Goal: Task Accomplishment & Management: Manage account settings

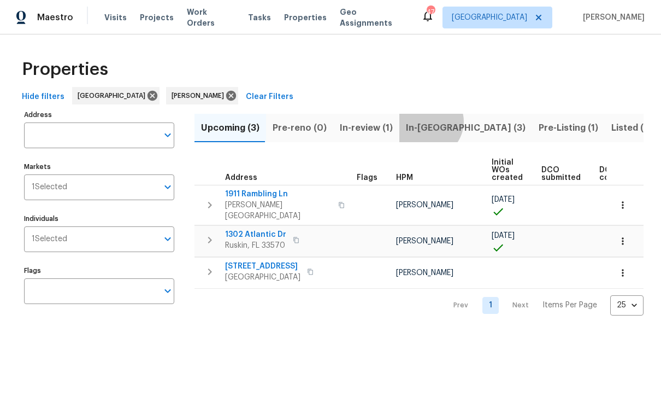
click at [421, 121] on span "In-[GEOGRAPHIC_DATA] (3)" at bounding box center [466, 127] width 120 height 15
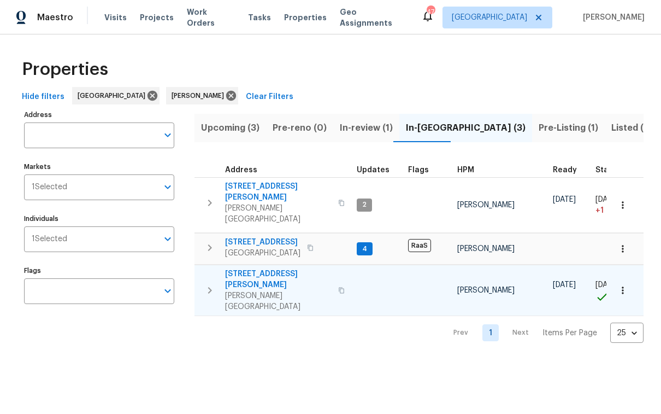
click at [274, 268] on span "513 Sandy Creek Dr" at bounding box center [278, 279] width 107 height 22
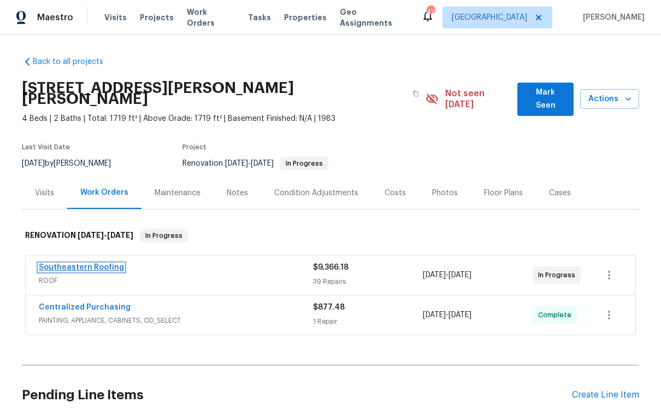
click at [95, 263] on link "Southeastern Roofing" at bounding box center [81, 267] width 85 height 8
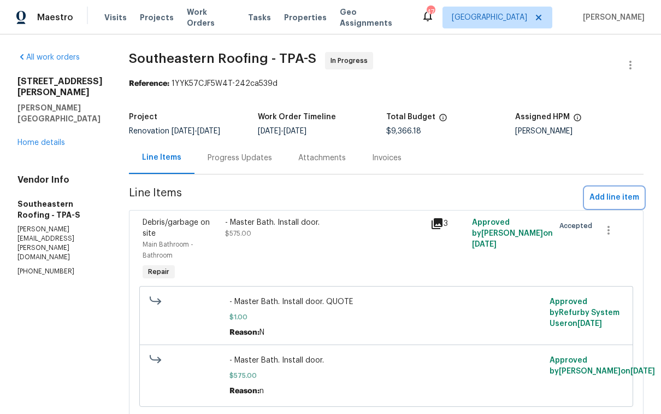
click at [613, 198] on span "Add line item" at bounding box center [615, 198] width 50 height 14
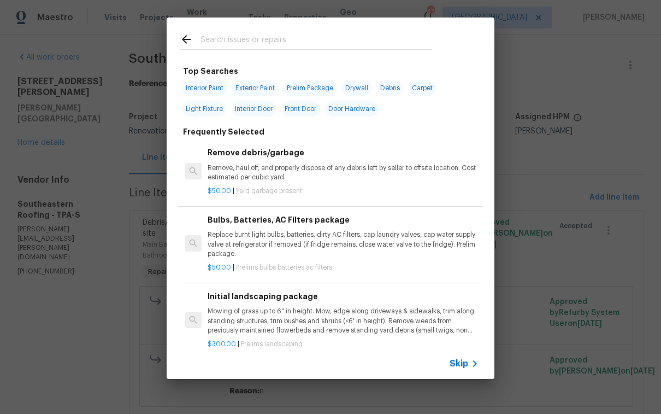
click at [241, 36] on input "text" at bounding box center [317, 41] width 232 height 16
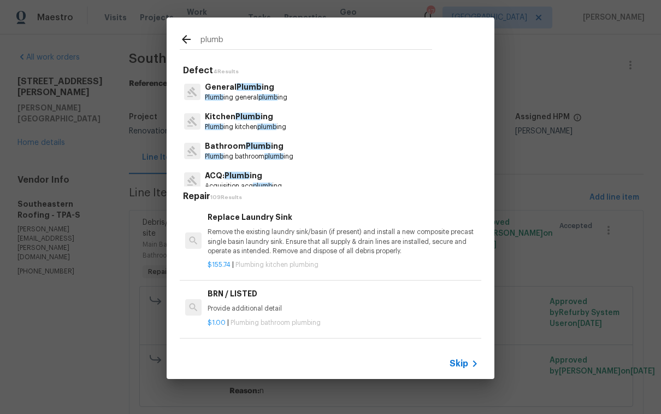
type input "plumb"
click at [244, 92] on p "General Plumb ing" at bounding box center [246, 86] width 83 height 11
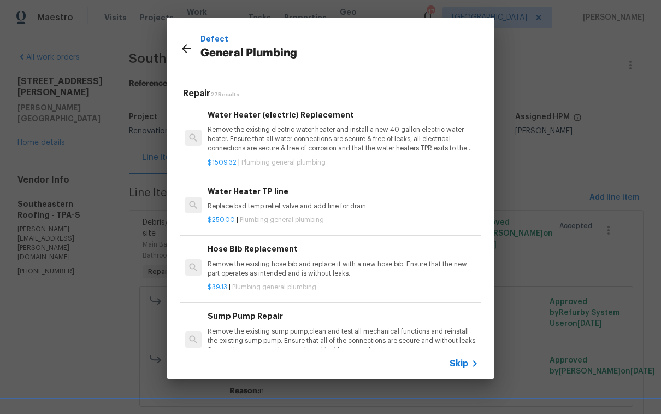
click at [283, 202] on p "Replace bad temp relief valve and add line for drain" at bounding box center [343, 206] width 271 height 9
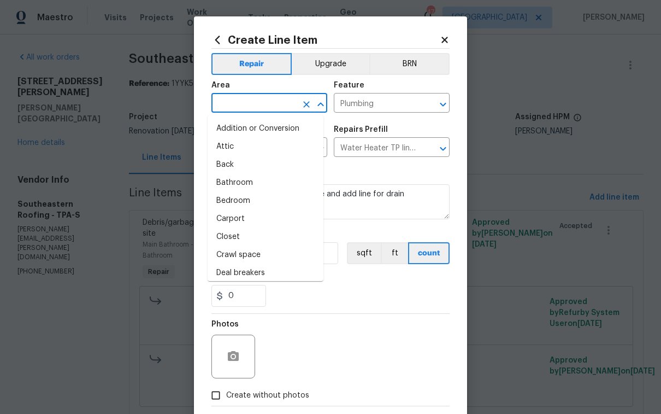
click at [244, 101] on input "text" at bounding box center [254, 104] width 85 height 17
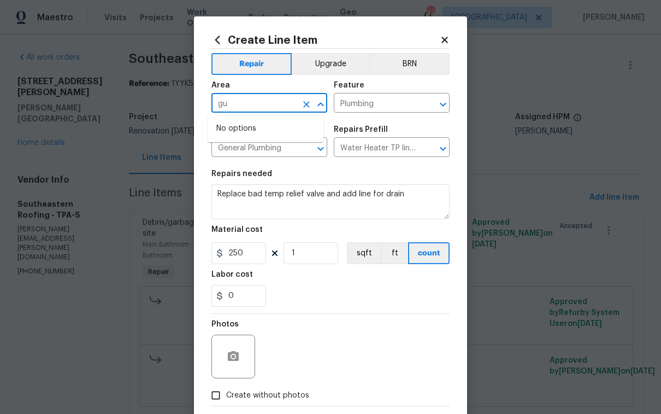
type input "g"
click at [262, 122] on li "Bathroom" at bounding box center [266, 129] width 116 height 18
type input "Bathroom"
click at [347, 117] on div "Area Bathroom ​ Feature Plumbing ​" at bounding box center [331, 97] width 238 height 44
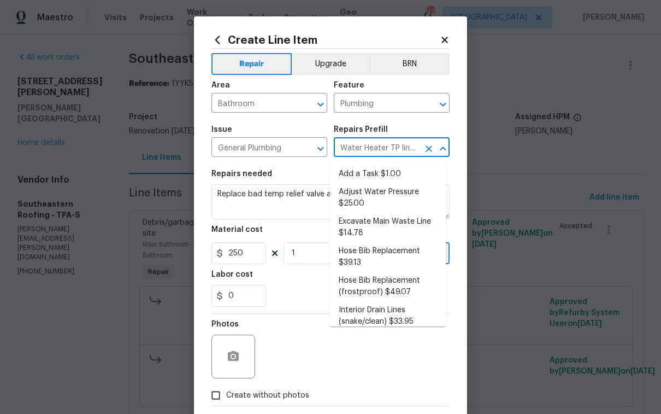
click at [380, 154] on input "Water Heater TP line $250.00" at bounding box center [376, 148] width 85 height 17
click at [383, 176] on li "Add a Task $1.00" at bounding box center [388, 174] width 116 height 18
type input "Add a Task $1.00"
type textarea "HPM to detail"
type input "1"
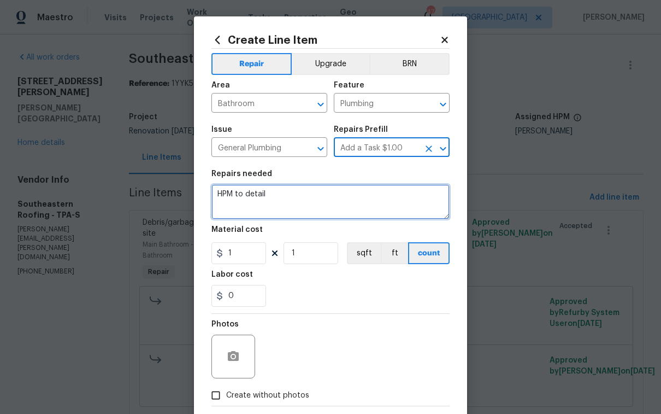
click at [338, 195] on textarea "HPM to detail" at bounding box center [331, 201] width 238 height 35
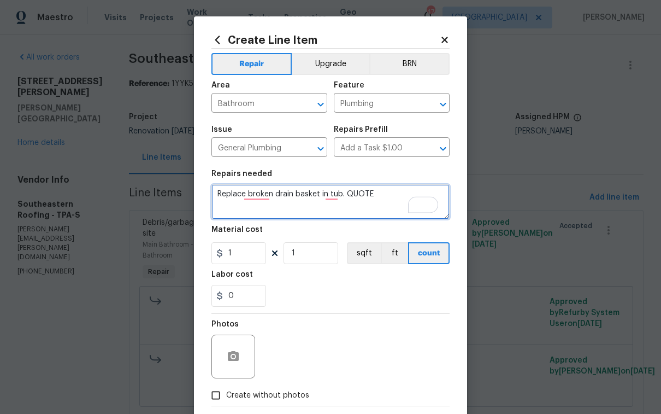
click at [341, 194] on textarea "Replace broken drain basket in tub. QUOTE" at bounding box center [331, 201] width 238 height 35
type textarea "Replace broken drain basket in tub. QUOTE"
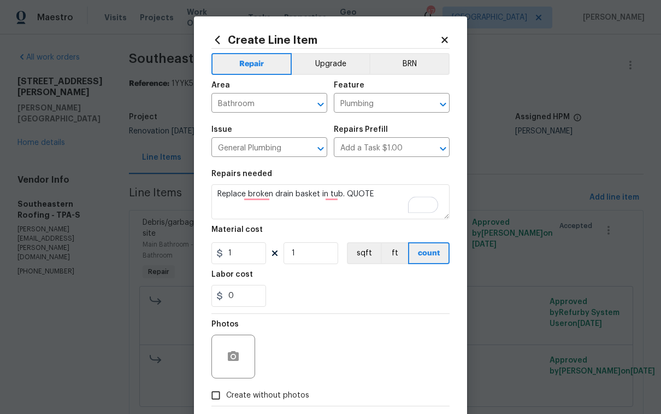
click at [244, 357] on div at bounding box center [234, 357] width 44 height 44
click at [227, 363] on icon "button" at bounding box center [233, 356] width 13 height 13
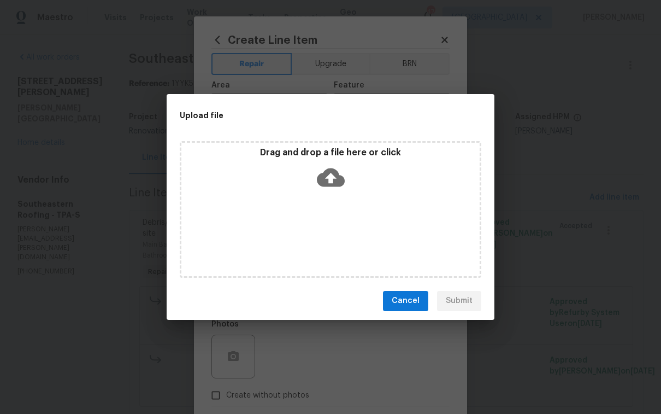
click at [308, 237] on div "Drag and drop a file here or click" at bounding box center [331, 209] width 302 height 137
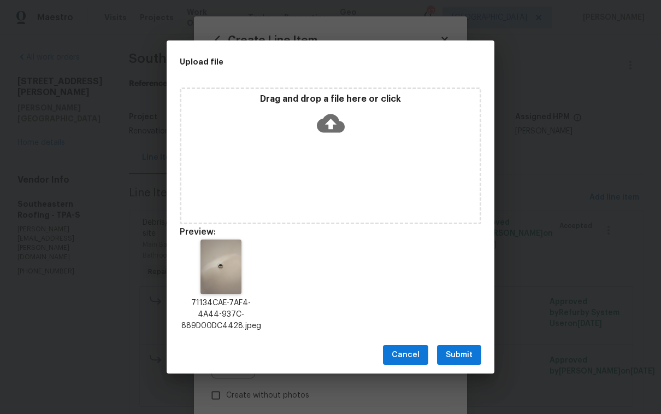
click at [461, 356] on span "Submit" at bounding box center [459, 355] width 27 height 14
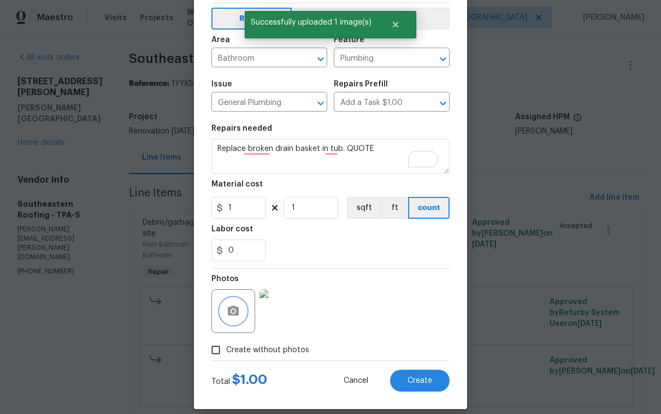
scroll to position [57, 0]
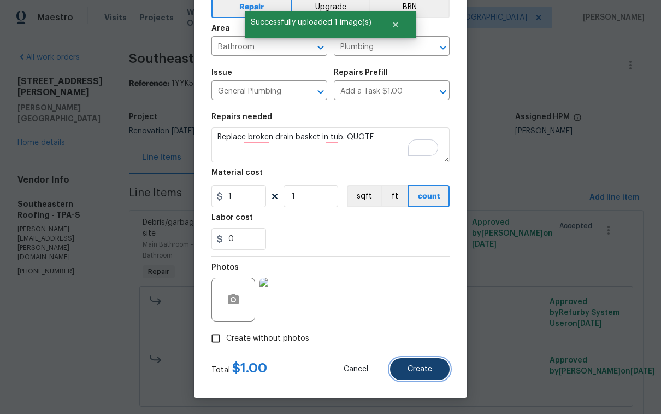
click at [422, 373] on button "Create" at bounding box center [420, 369] width 60 height 22
type input "0"
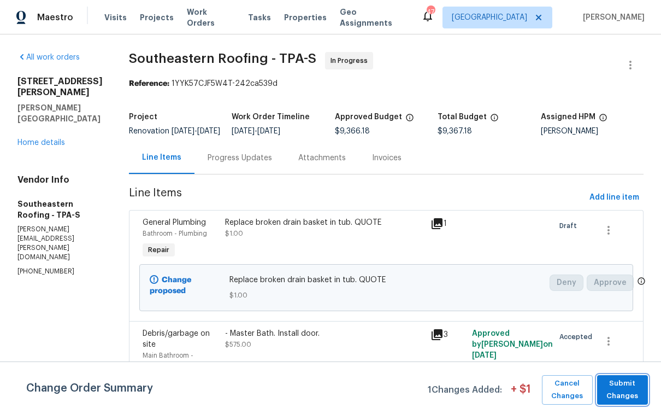
click at [627, 386] on span "Submit Changes" at bounding box center [623, 389] width 40 height 25
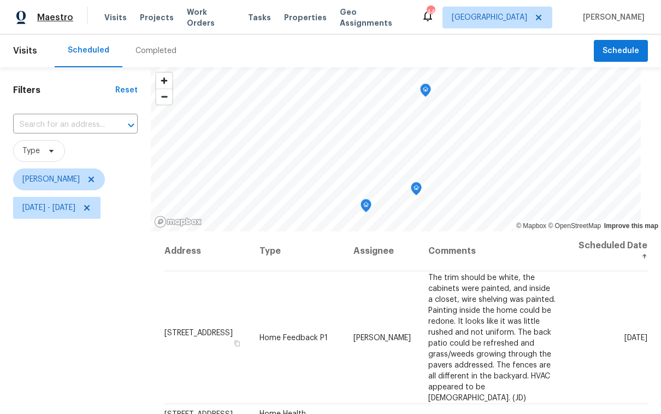
scroll to position [155, 0]
click at [64, 210] on span "Fri, Sep 19 - Fri, Sep 19" at bounding box center [48, 207] width 53 height 11
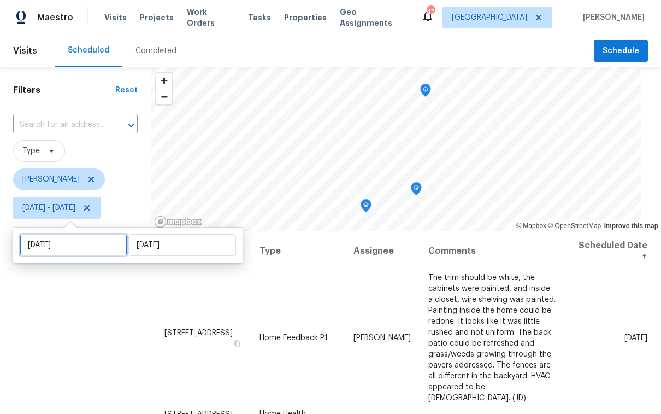
select select "8"
select select "2025"
select select "9"
select select "2025"
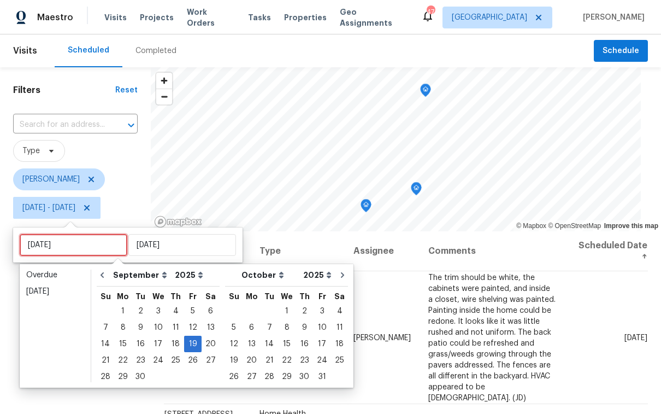
click at [61, 242] on input "Fri, Sep 19" at bounding box center [74, 245] width 108 height 22
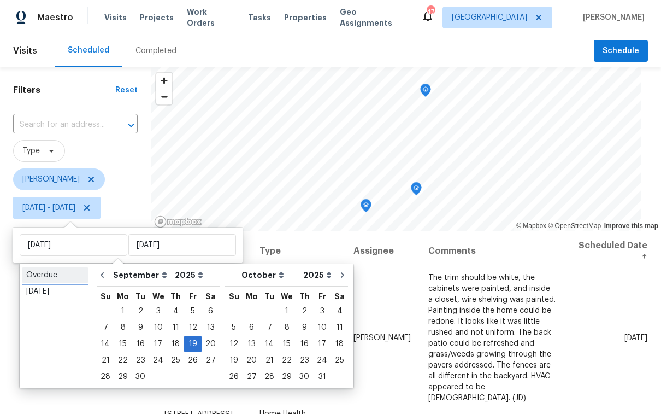
click at [56, 277] on div "Overdue" at bounding box center [55, 274] width 58 height 11
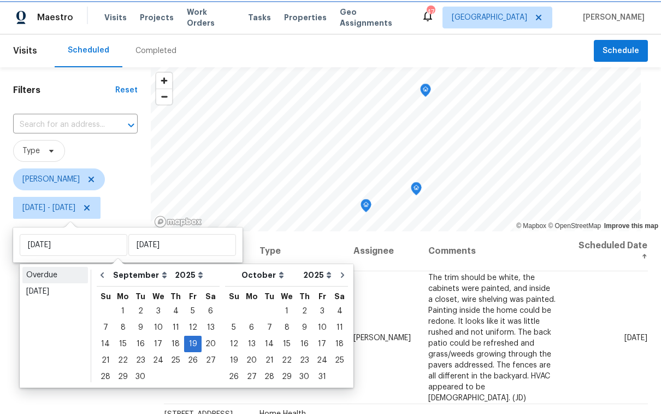
type input "Mon, Aug 18"
type input "Tue, Sep 16"
select select "7"
select select "8"
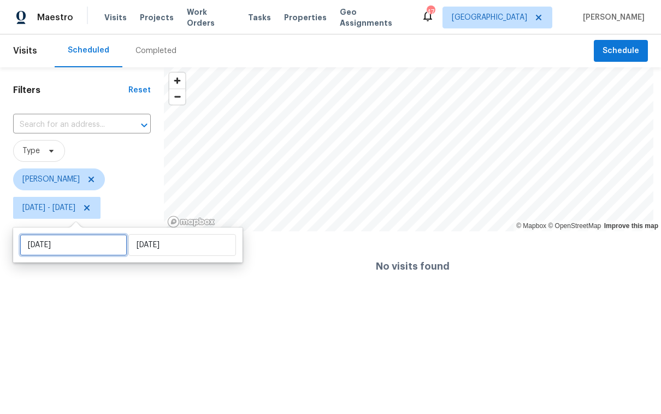
click at [62, 245] on input "Mon, Aug 18" at bounding box center [74, 245] width 108 height 22
select select "7"
select select "2025"
select select "8"
select select "2025"
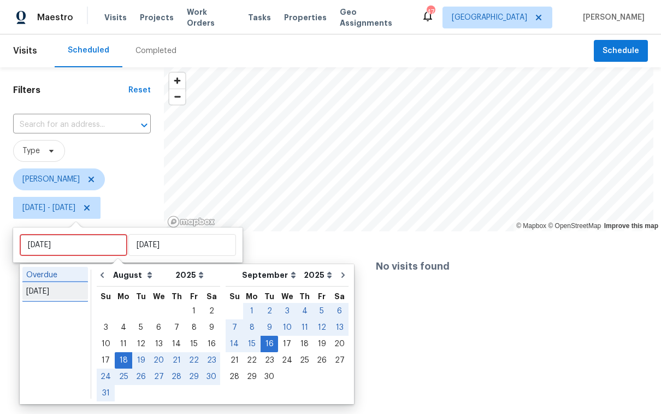
click at [61, 290] on div "Today" at bounding box center [55, 291] width 58 height 11
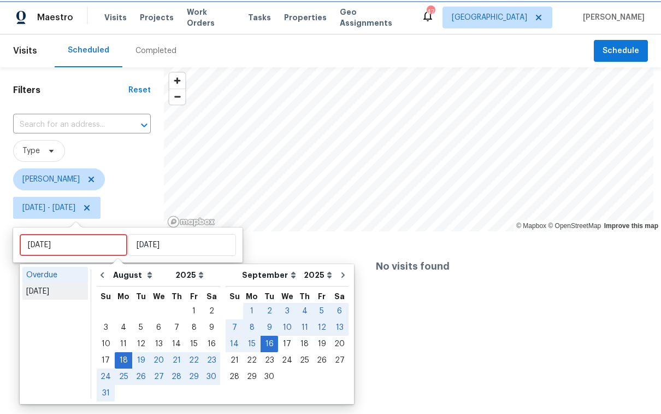
type input "Wed, Sep 17"
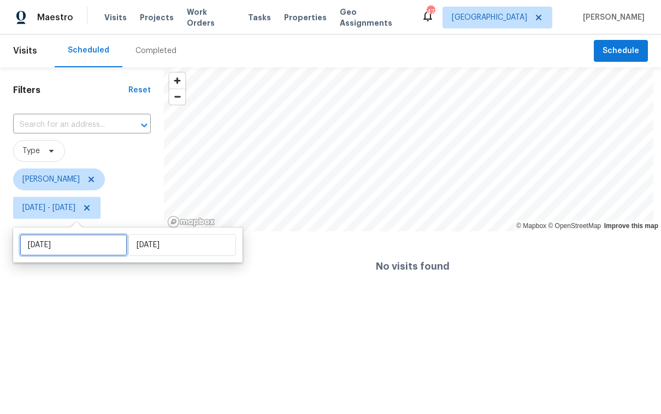
click at [69, 248] on input "Wed, Sep 17" at bounding box center [74, 245] width 108 height 22
select select "8"
select select "2025"
select select "9"
select select "2025"
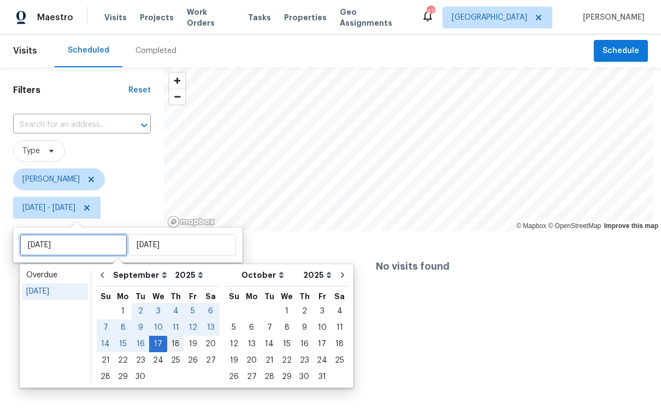
type input "Thu, Sep 18"
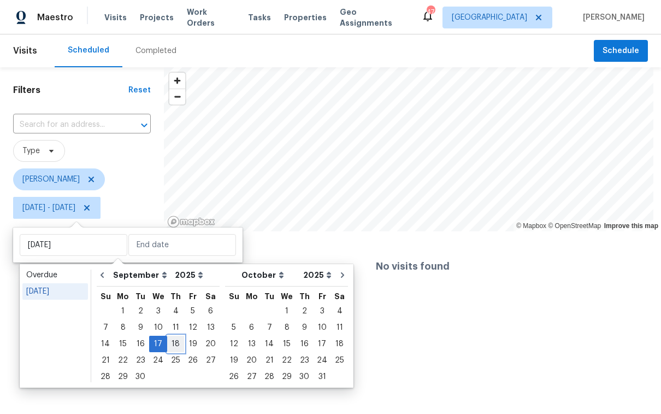
click at [175, 342] on div "18" at bounding box center [175, 343] width 17 height 15
type input "Thu, Sep 18"
type input "Wed, Sep 17"
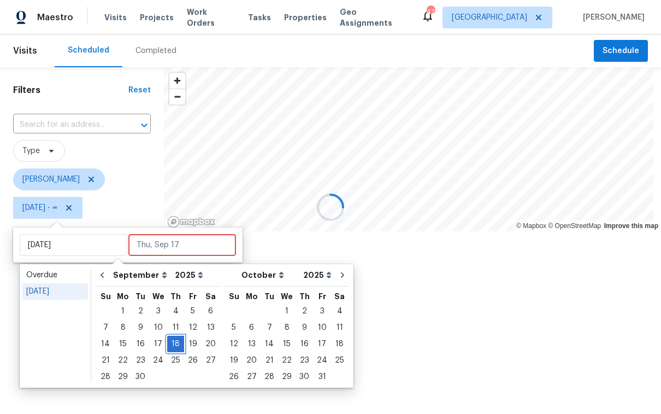
click at [175, 343] on div "18" at bounding box center [175, 343] width 17 height 15
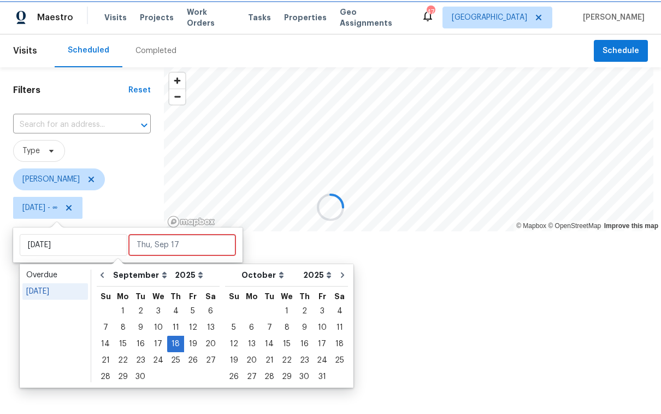
type input "Thu, Sep 18"
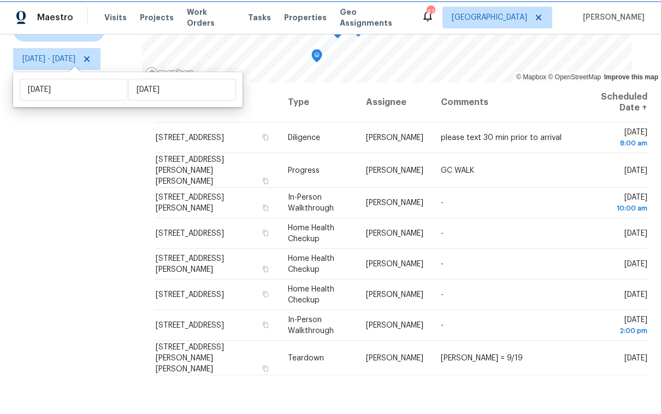
scroll to position [155, 0]
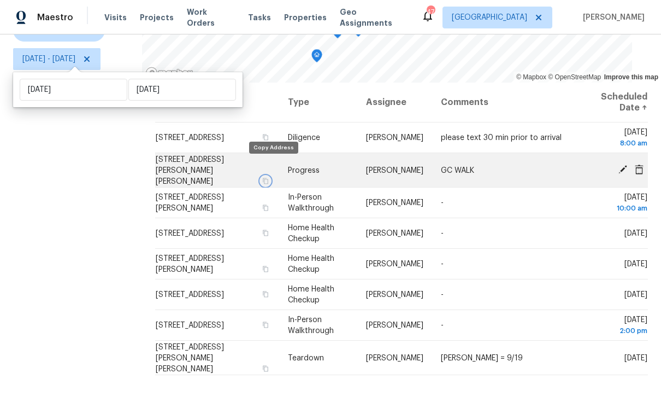
click at [268, 178] on icon "button" at bounding box center [265, 181] width 5 height 6
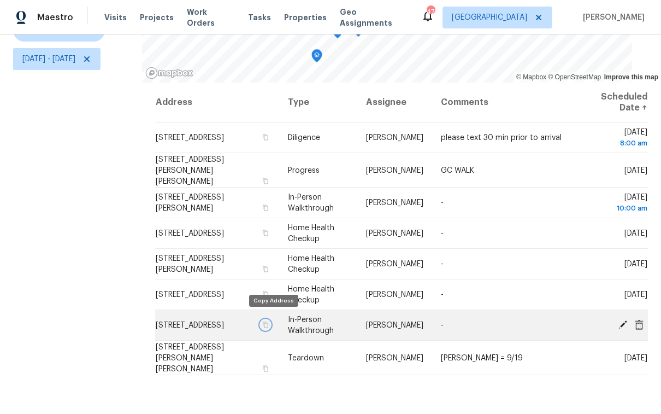
click at [269, 321] on icon "button" at bounding box center [265, 324] width 7 height 7
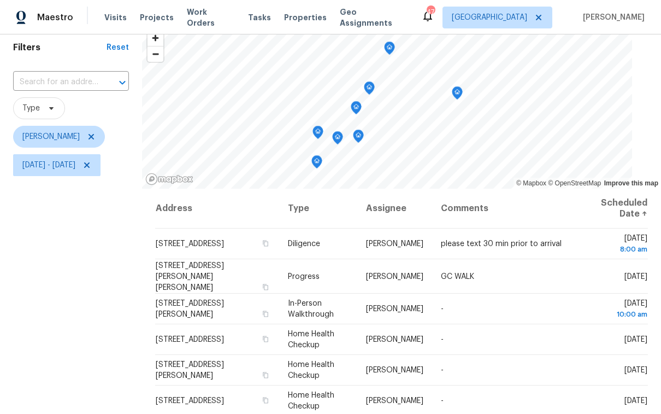
scroll to position [0, 0]
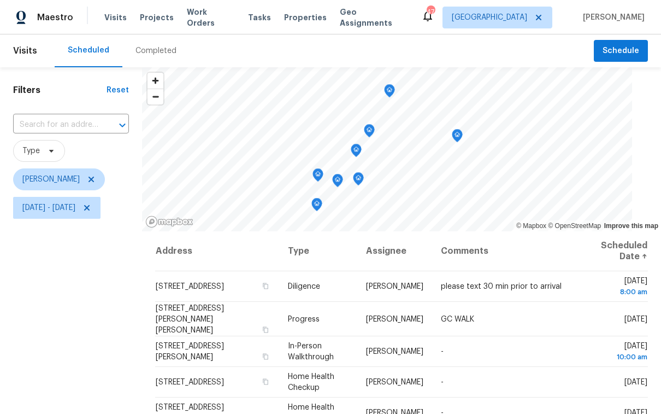
click at [462, 137] on icon "Map marker" at bounding box center [458, 136] width 10 height 13
click at [395, 94] on icon "Map marker" at bounding box center [390, 91] width 10 height 13
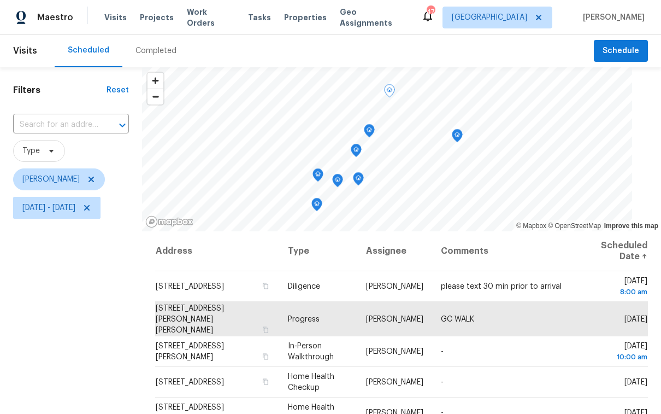
click at [371, 130] on icon "Map marker" at bounding box center [369, 130] width 3 height 3
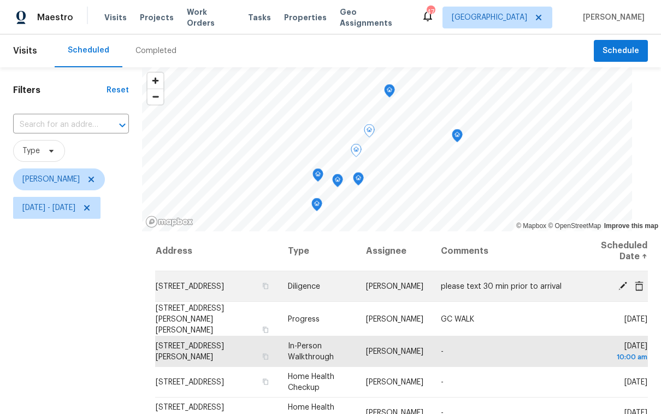
click at [237, 293] on td "13147 Early Run Ln, Riverview, FL 33578" at bounding box center [217, 286] width 124 height 31
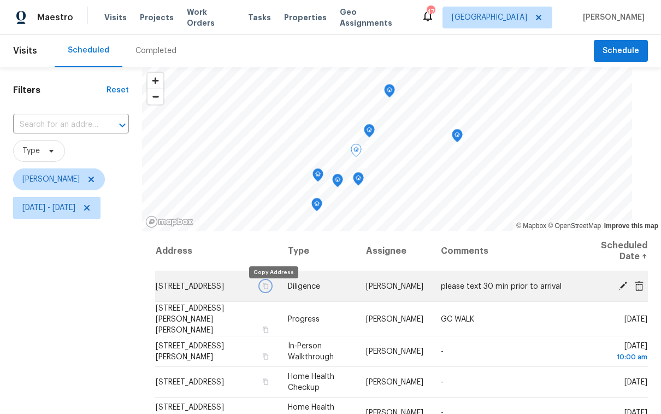
click at [269, 289] on icon "button" at bounding box center [265, 286] width 7 height 7
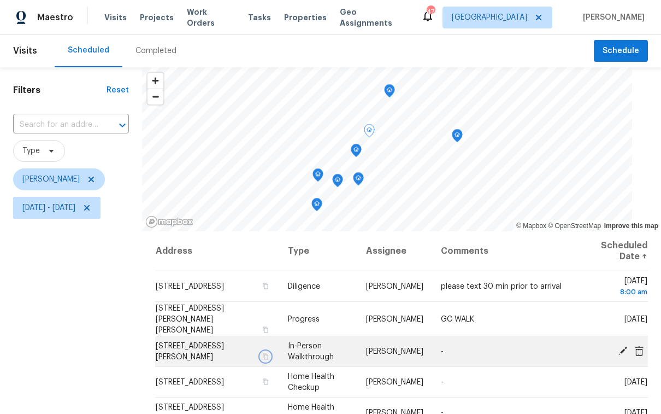
click at [269, 353] on icon "button" at bounding box center [265, 356] width 7 height 7
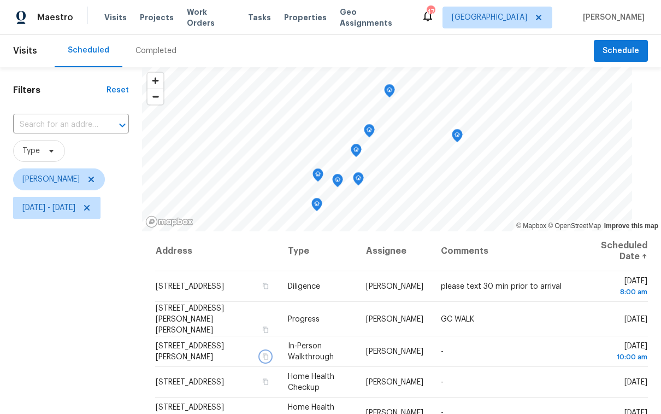
click at [371, 130] on icon "Map marker" at bounding box center [369, 130] width 3 height 3
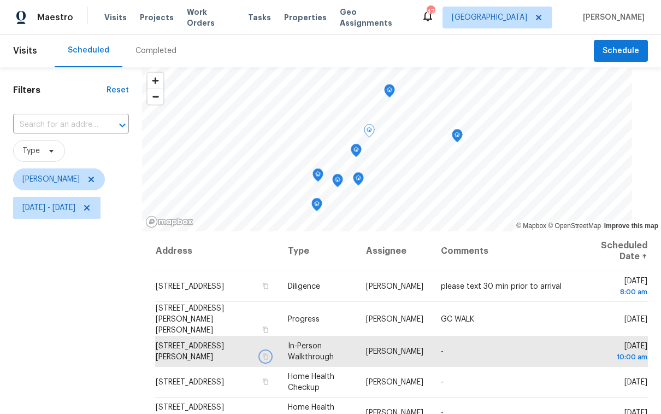
click at [361, 149] on icon "Map marker" at bounding box center [356, 150] width 10 height 13
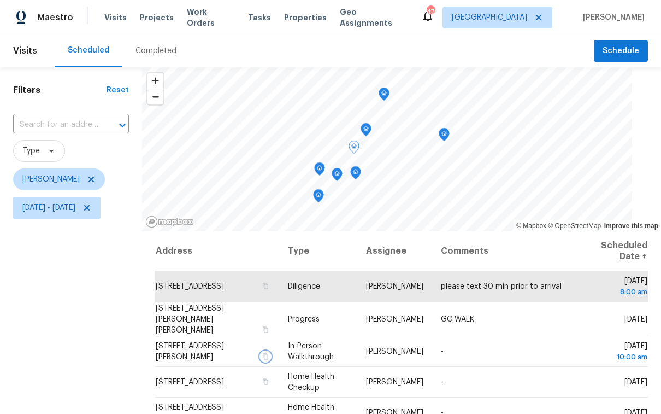
click at [361, 174] on icon "Map marker" at bounding box center [356, 173] width 10 height 13
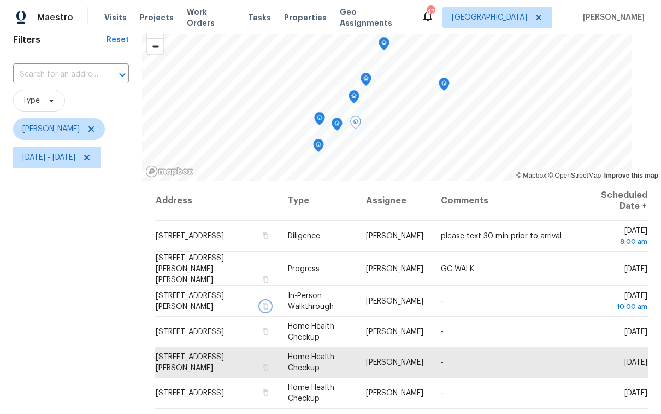
scroll to position [53, 0]
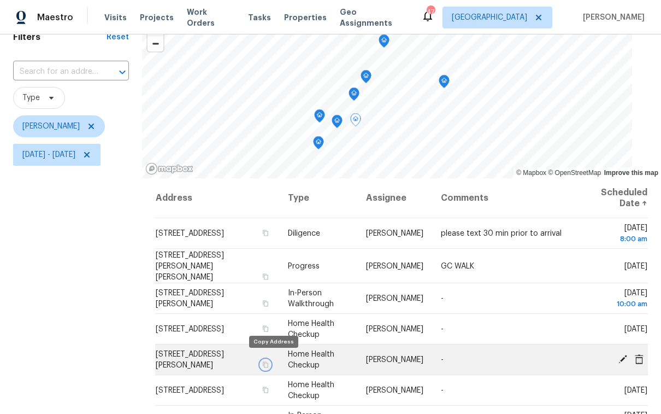
click at [268, 363] on icon "button" at bounding box center [265, 364] width 5 height 6
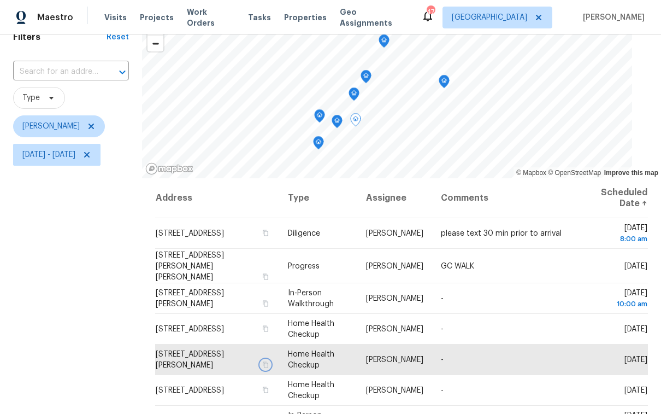
click at [342, 122] on icon "Map marker" at bounding box center [337, 121] width 10 height 13
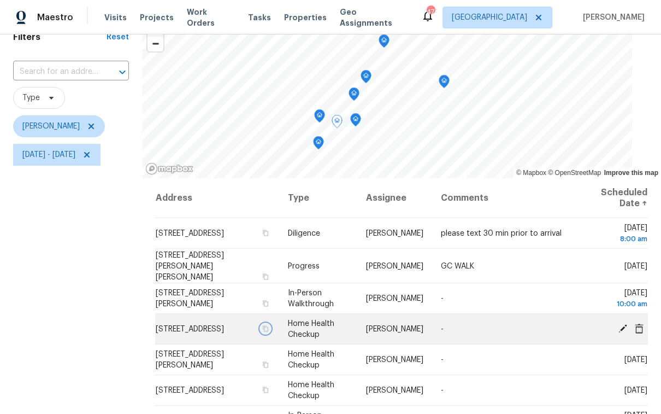
click at [268, 330] on icon "button" at bounding box center [265, 328] width 5 height 6
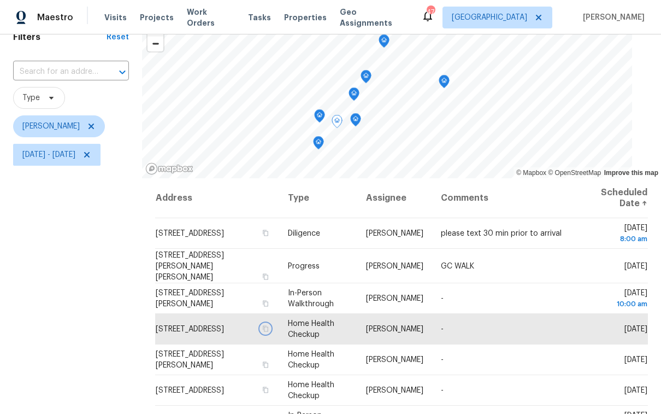
click at [320, 115] on icon "Map marker" at bounding box center [319, 116] width 1 height 2
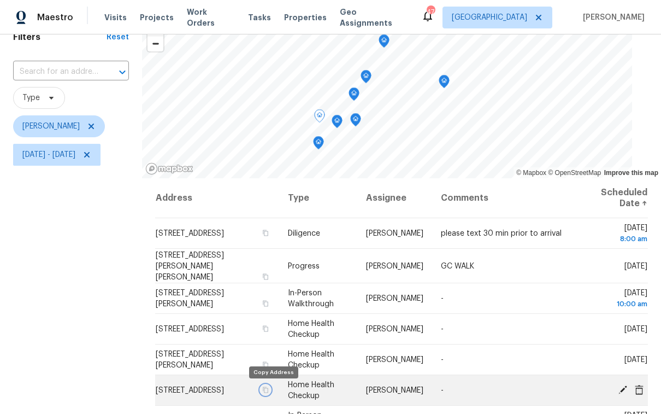
click at [269, 390] on icon "button" at bounding box center [265, 389] width 7 height 7
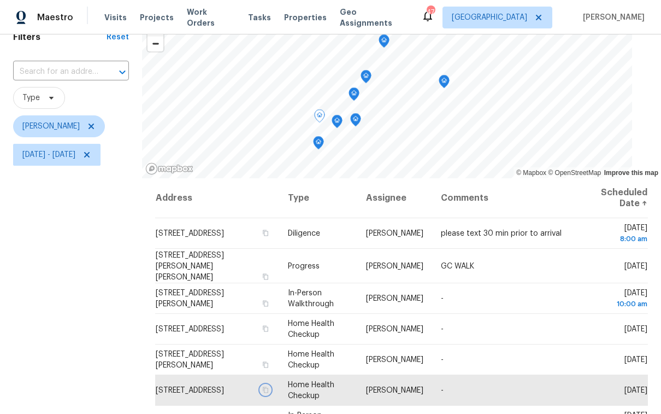
click at [324, 142] on icon "Map marker" at bounding box center [319, 143] width 10 height 13
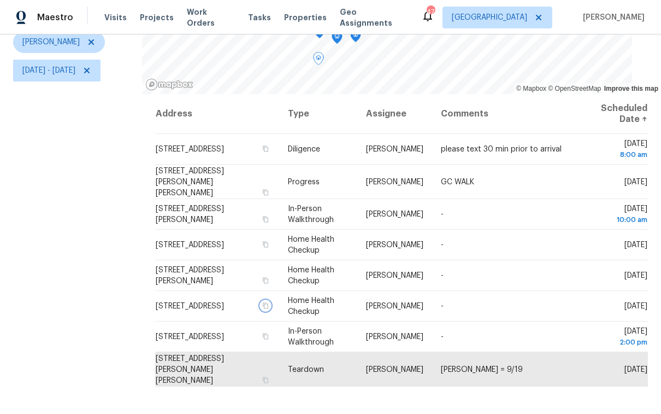
scroll to position [143, 0]
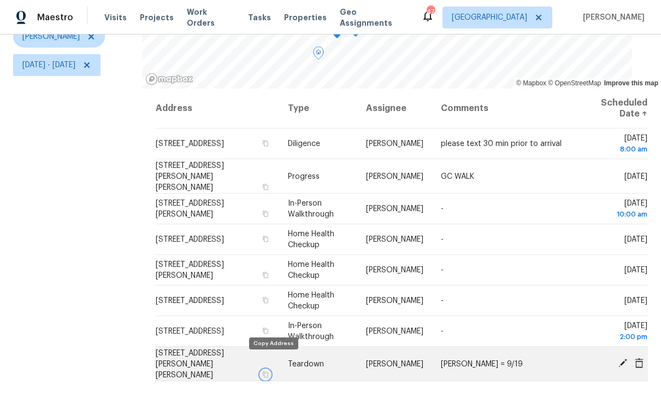
click at [269, 371] on icon "button" at bounding box center [265, 374] width 7 height 7
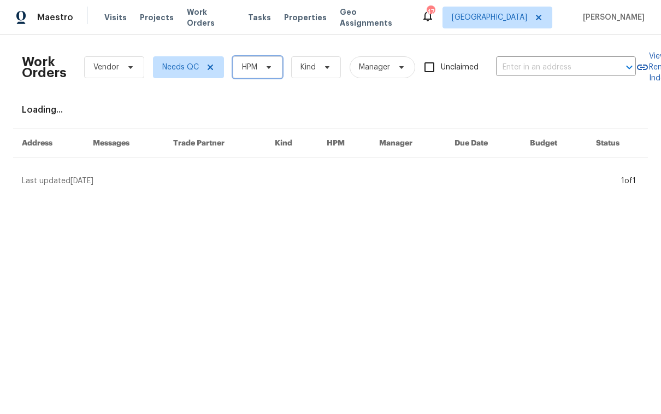
click at [274, 73] on span "HPM" at bounding box center [258, 67] width 50 height 22
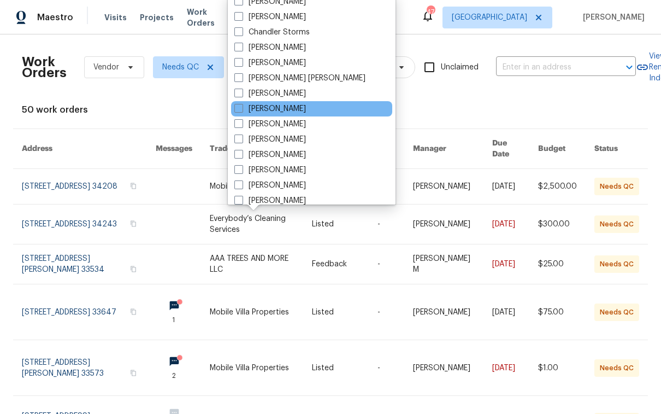
scroll to position [166, 0]
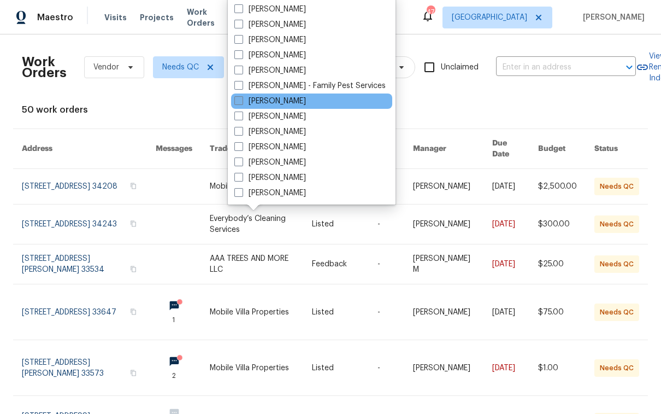
click at [265, 103] on label "[PERSON_NAME]" at bounding box center [270, 101] width 72 height 11
click at [242, 103] on input "[PERSON_NAME]" at bounding box center [237, 99] width 7 height 7
checkbox input "true"
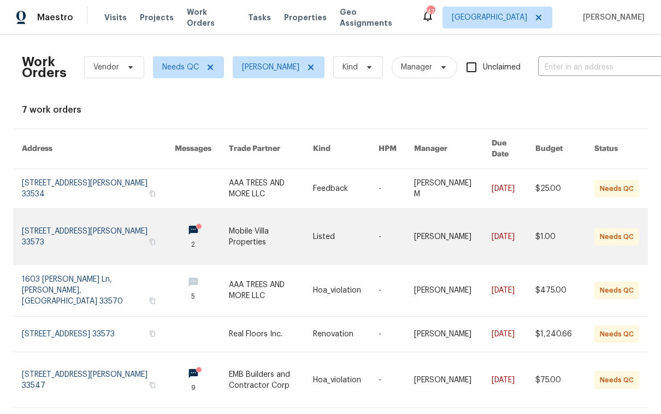
click at [84, 221] on link at bounding box center [98, 236] width 153 height 55
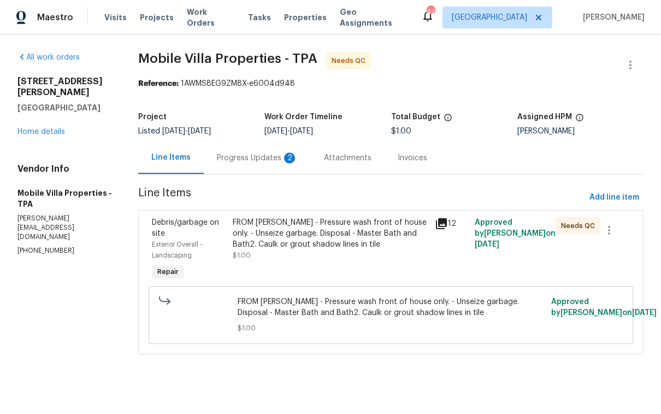
click at [260, 156] on div "Progress Updates 2" at bounding box center [257, 158] width 81 height 11
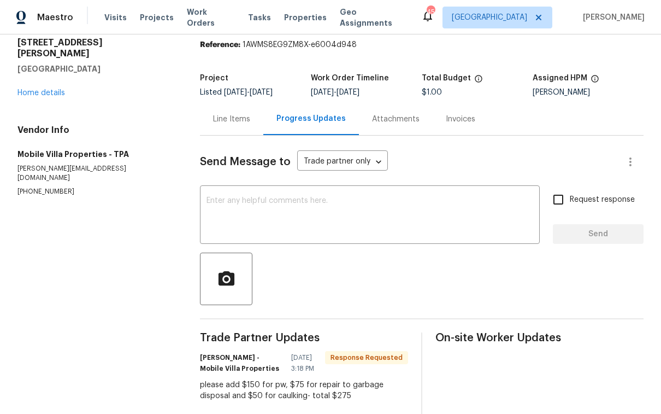
scroll to position [117, 0]
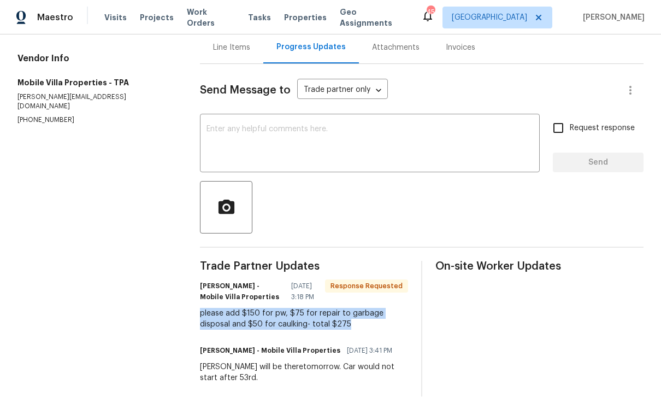
drag, startPoint x: 352, startPoint y: 316, endPoint x: 199, endPoint y: 306, distance: 153.4
click at [199, 306] on div "All work orders [STREET_ADDRESS][PERSON_NAME] Home details Vendor Info Mobile V…" at bounding box center [330, 169] width 661 height 490
copy div "please add $150 for pw, $75 for repair to garbage disposal and $50 for caulking…"
click at [281, 132] on textarea at bounding box center [370, 144] width 327 height 38
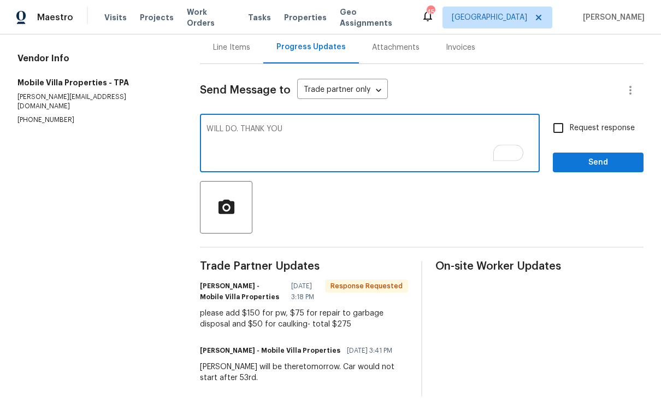
type textarea "WILL DO. THANK YOU"
click at [578, 156] on span "Send" at bounding box center [598, 163] width 73 height 14
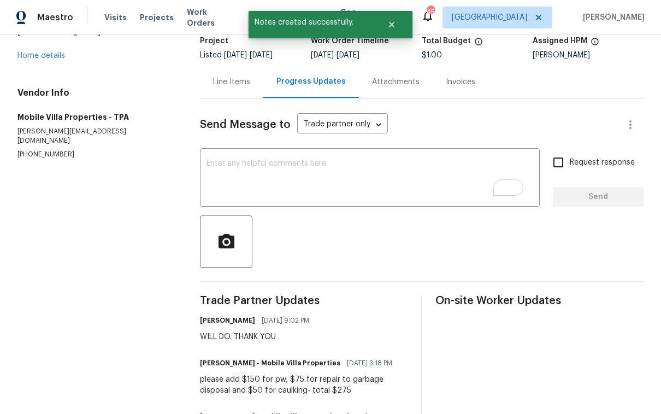
scroll to position [0, 0]
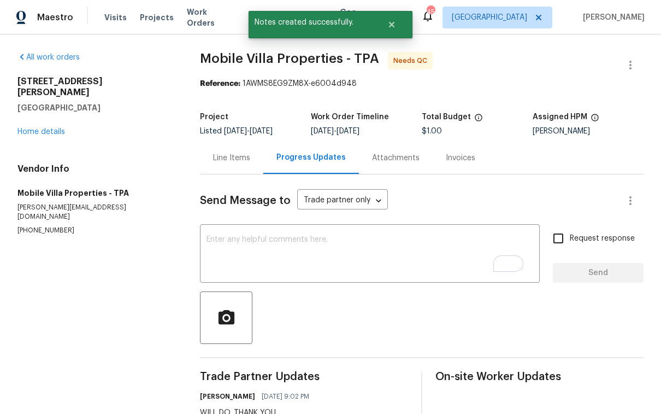
drag, startPoint x: 233, startPoint y: 157, endPoint x: 240, endPoint y: 177, distance: 20.2
click at [233, 157] on div "Line Items" at bounding box center [231, 158] width 37 height 11
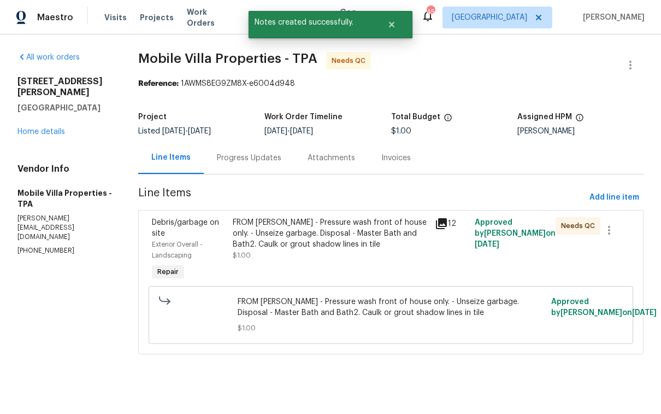
click at [279, 243] on div "FROM [PERSON_NAME] - Pressure wash front of house only. - Unseize garbage. Disp…" at bounding box center [330, 233] width 195 height 33
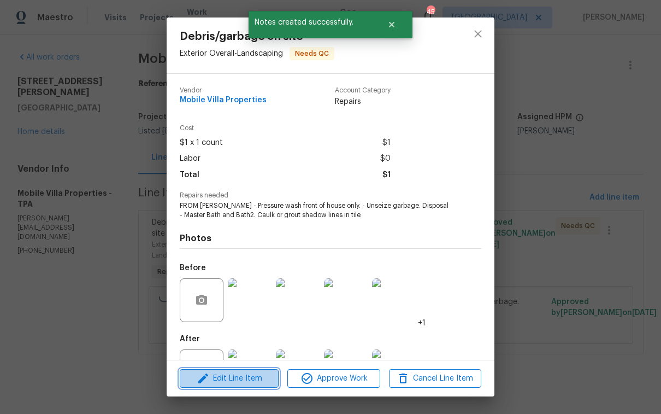
click at [247, 382] on span "Edit Line Item" at bounding box center [229, 379] width 92 height 14
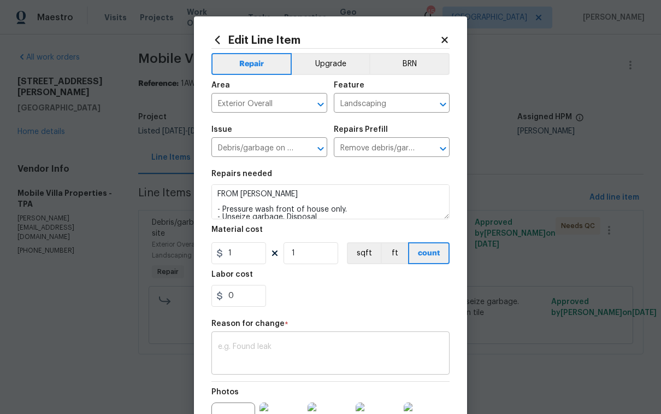
click at [279, 349] on textarea at bounding box center [330, 354] width 225 height 23
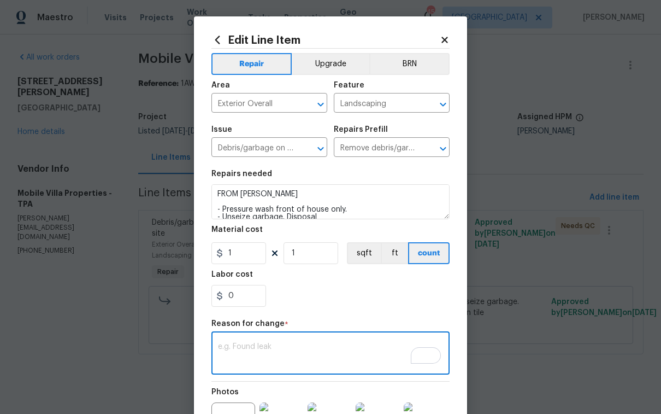
paste textarea "please add $150 for pw, $75 for repair to garbage disposal and $50 for caulking…"
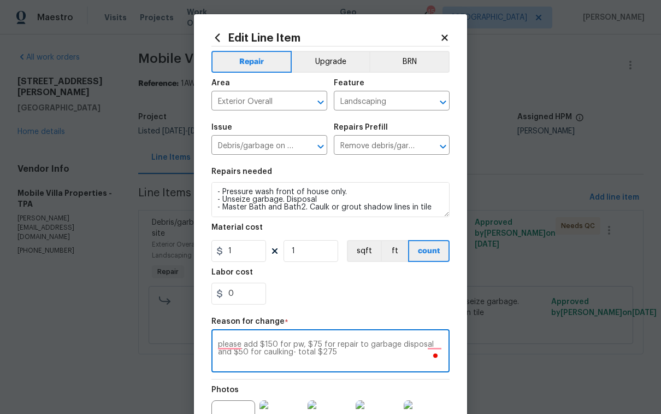
scroll to position [15, 0]
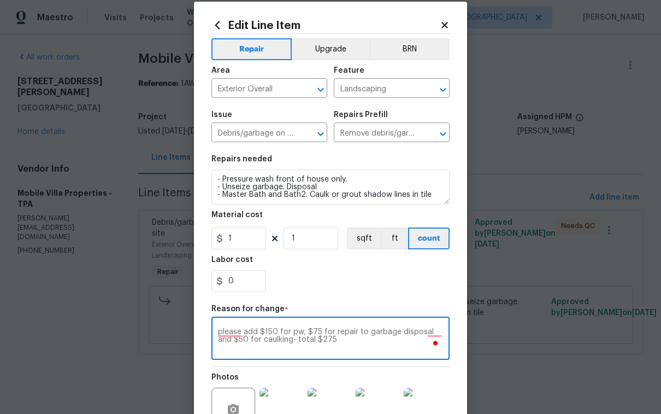
type textarea "please add $150 for pw, $75 for repair to garbage disposal and $50 for caulking…"
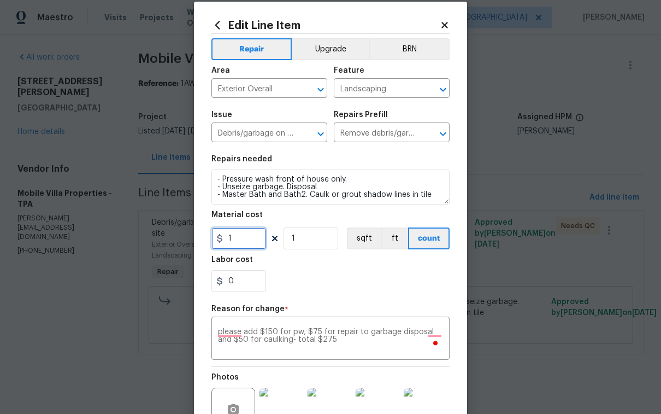
drag, startPoint x: 249, startPoint y: 242, endPoint x: 200, endPoint y: 244, distance: 49.8
click at [200, 244] on div "Edit Line Item Repair Upgrade BRN Area Exterior Overall ​ Feature Landscaping ​…" at bounding box center [330, 260] width 273 height 517
type input "275"
click at [323, 298] on section "Repairs needed FROM PAUL - Pressure wash front of house only. - Unseize garbage…" at bounding box center [331, 224] width 238 height 150
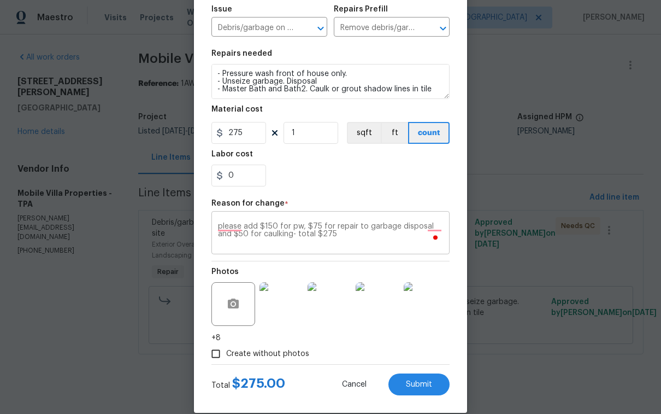
scroll to position [120, 0]
click at [431, 386] on button "Submit" at bounding box center [419, 384] width 61 height 22
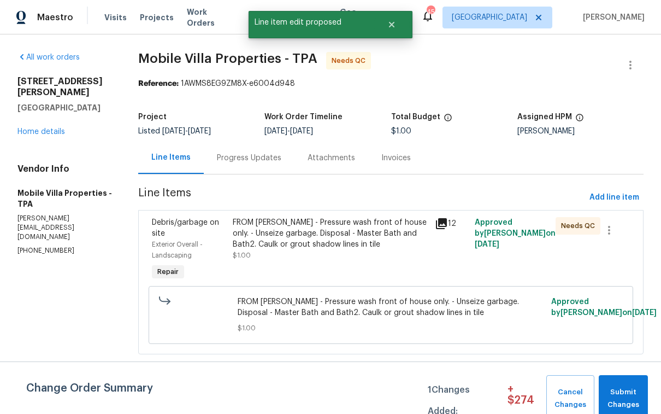
scroll to position [0, 0]
click at [621, 397] on span "Submit Changes" at bounding box center [624, 398] width 38 height 25
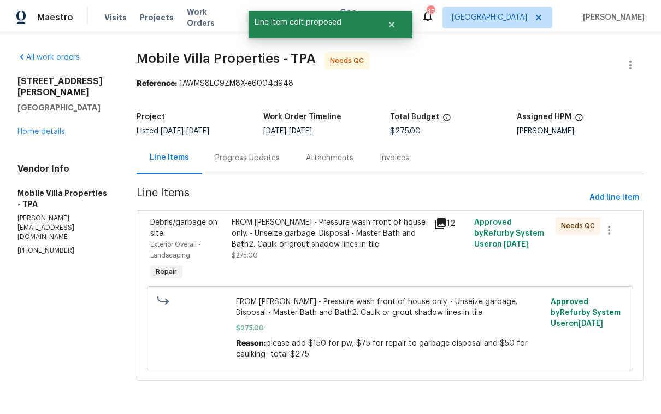
click at [321, 247] on div "FROM PAUL - Pressure wash front of house only. - Unseize garbage. Disposal - Ma…" at bounding box center [330, 233] width 196 height 33
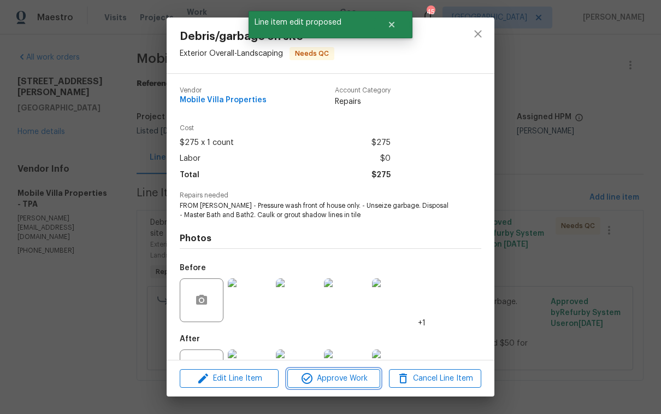
click at [348, 378] on span "Approve Work" at bounding box center [334, 379] width 86 height 14
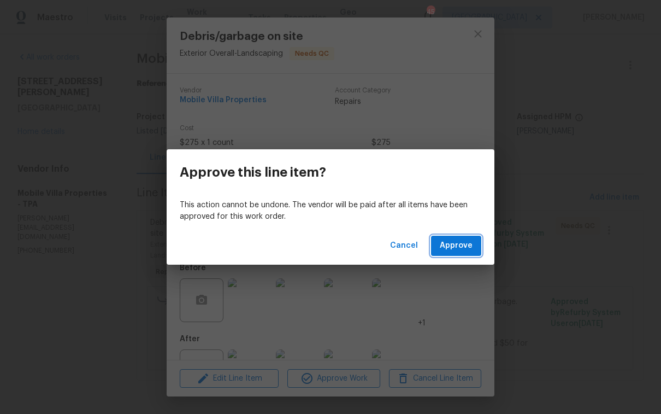
click at [456, 247] on span "Approve" at bounding box center [456, 246] width 33 height 14
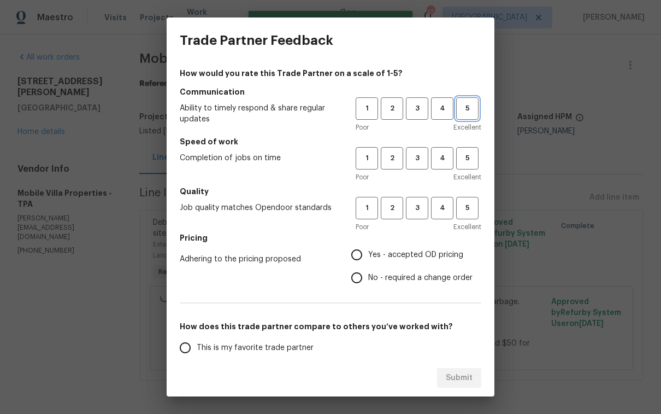
click at [463, 103] on span "5" at bounding box center [468, 108] width 20 height 13
click at [438, 158] on span "4" at bounding box center [442, 158] width 20 height 13
click at [463, 207] on span "5" at bounding box center [468, 208] width 20 height 13
click at [354, 254] on input "Yes - accepted OD pricing" at bounding box center [356, 254] width 23 height 23
radio input "true"
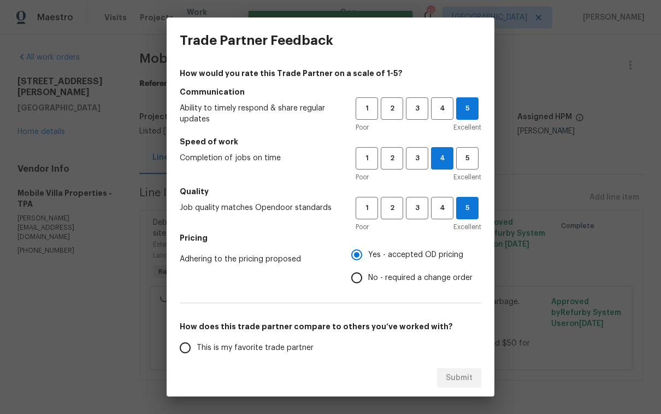
drag, startPoint x: 220, startPoint y: 351, endPoint x: 261, endPoint y: 359, distance: 41.7
click at [220, 351] on div "This is my favorite trade partner This trade partner is better than most This t…" at bounding box center [267, 393] width 175 height 115
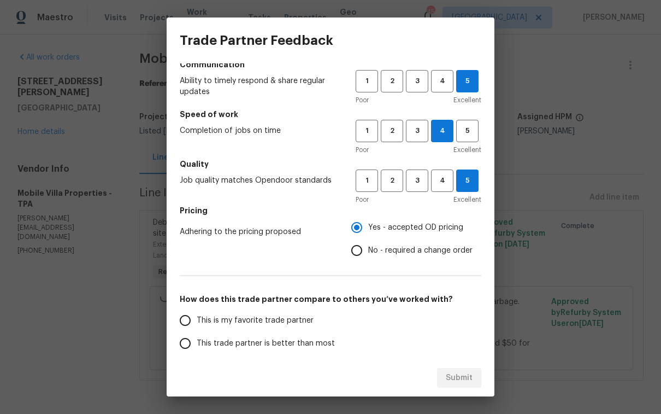
click at [234, 318] on span "This is my favorite trade partner" at bounding box center [255, 320] width 117 height 11
click at [197, 318] on input "This is my favorite trade partner" at bounding box center [185, 320] width 23 height 23
click at [451, 376] on span "Submit" at bounding box center [459, 378] width 27 height 14
radio input "true"
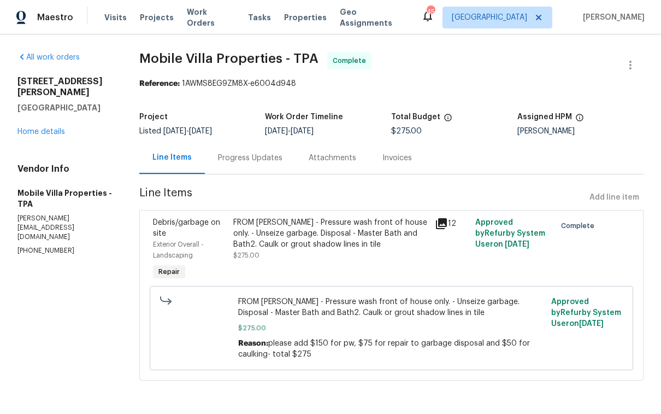
radio input "false"
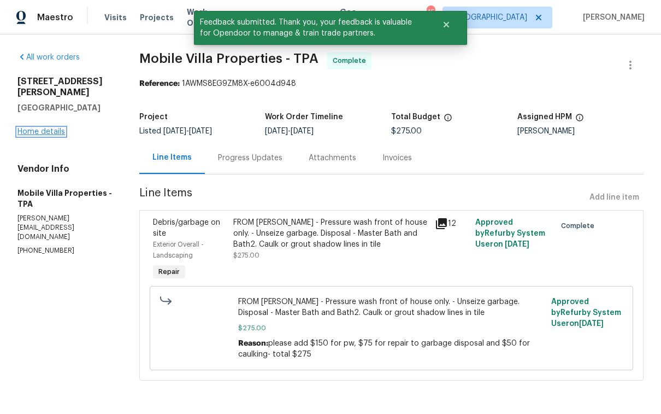
click at [56, 128] on link "Home details" at bounding box center [41, 132] width 48 height 8
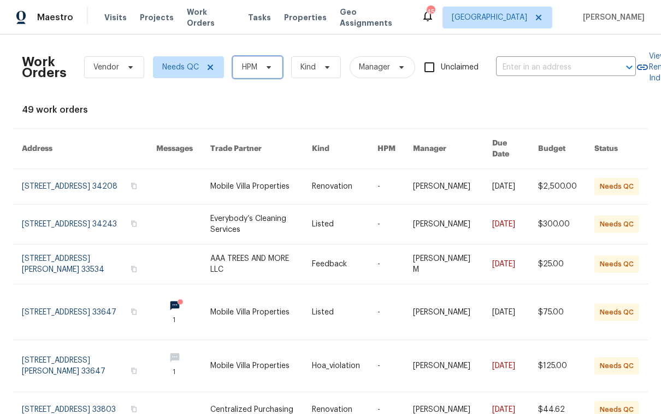
click at [257, 68] on span "HPM" at bounding box center [258, 67] width 50 height 22
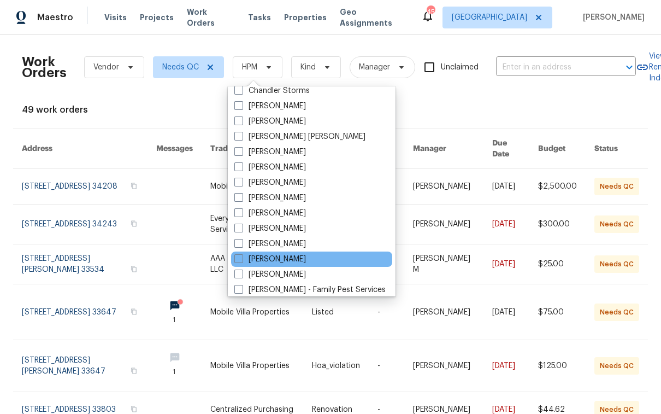
scroll to position [166, 0]
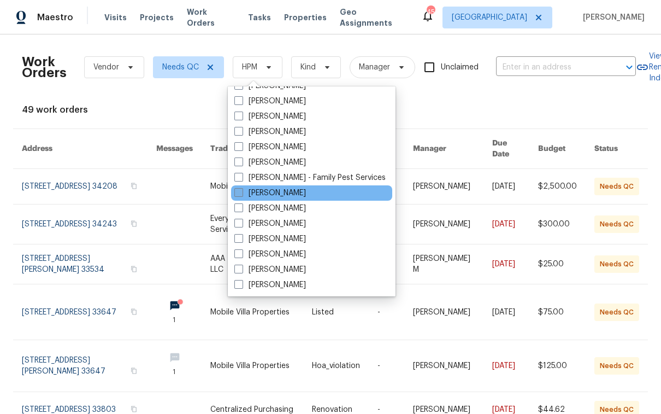
click at [288, 189] on label "[PERSON_NAME]" at bounding box center [270, 192] width 72 height 11
click at [242, 189] on input "[PERSON_NAME]" at bounding box center [237, 190] width 7 height 7
checkbox input "true"
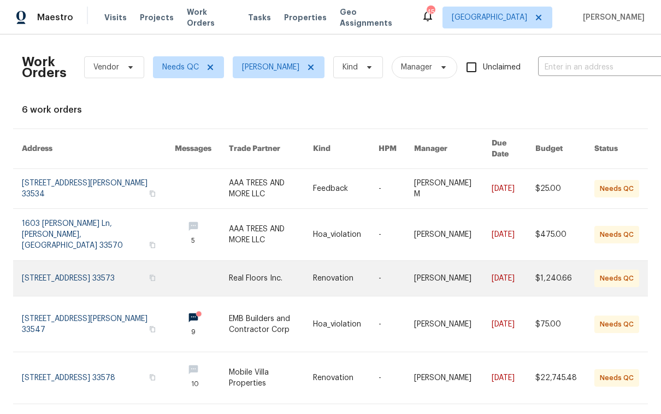
click at [81, 266] on link at bounding box center [98, 278] width 153 height 35
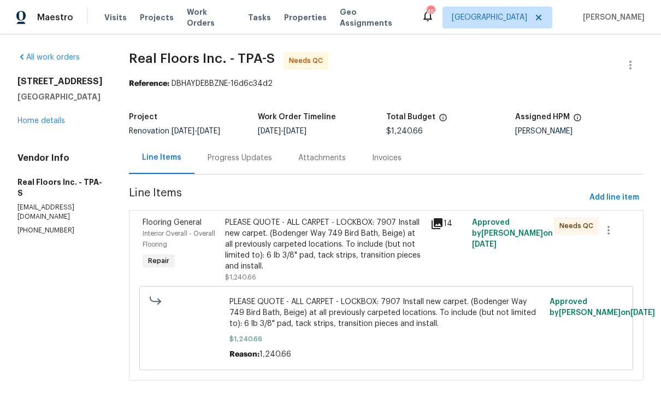
click at [256, 253] on div "PLEASE QUOTE - ALL CARPET - LOCKBOX: 7907 Install new carpet. (Bodenger Way 749…" at bounding box center [325, 244] width 200 height 55
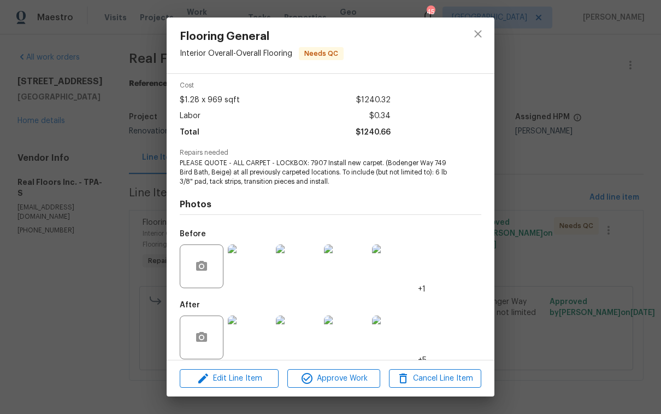
scroll to position [52, 0]
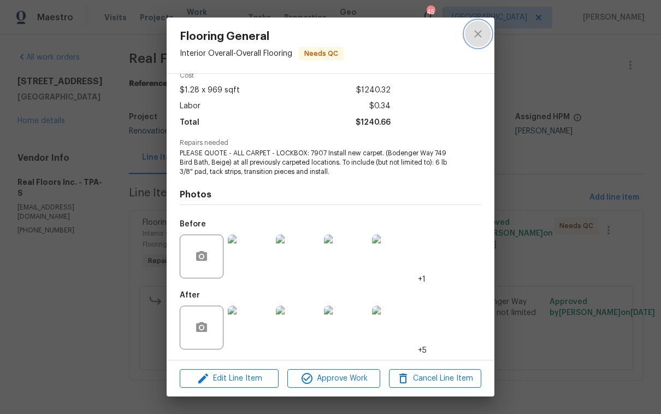
click at [477, 33] on icon "close" at bounding box center [477, 33] width 7 height 7
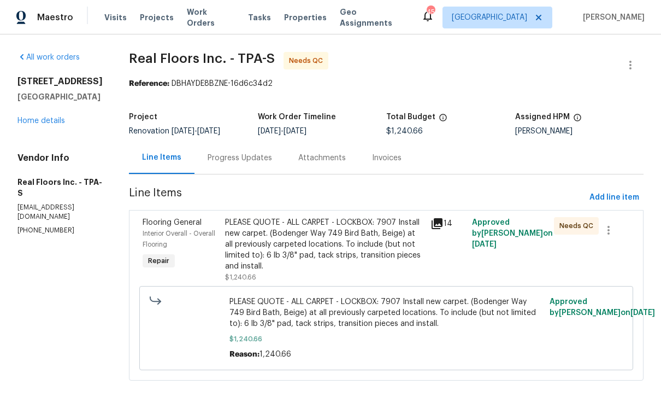
click at [324, 257] on div "PLEASE QUOTE - ALL CARPET - LOCKBOX: 7907 Install new carpet. (Bodenger Way 749…" at bounding box center [325, 244] width 200 height 55
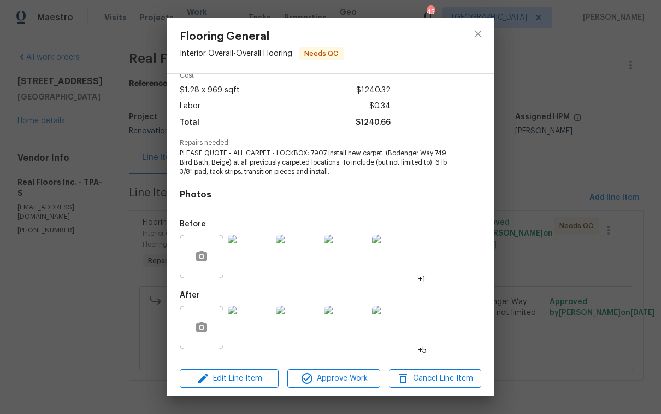
click at [258, 320] on img at bounding box center [250, 328] width 44 height 44
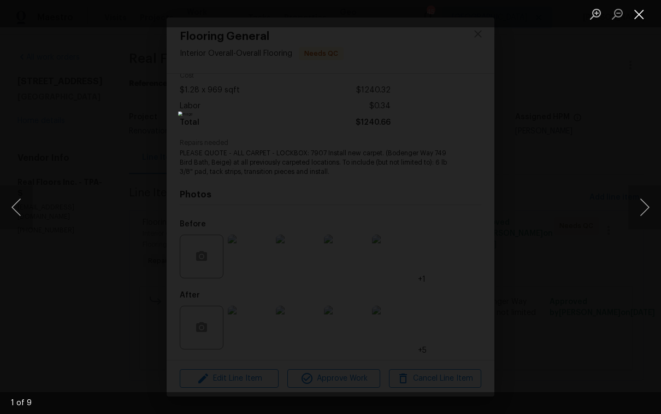
click at [638, 17] on button "Close lightbox" at bounding box center [640, 13] width 22 height 19
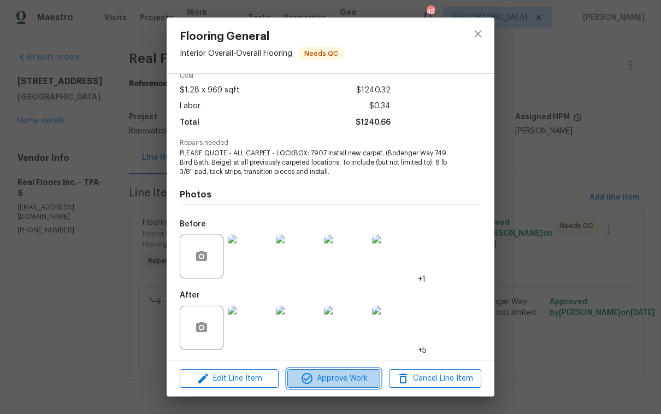
click at [354, 377] on span "Approve Work" at bounding box center [334, 379] width 86 height 14
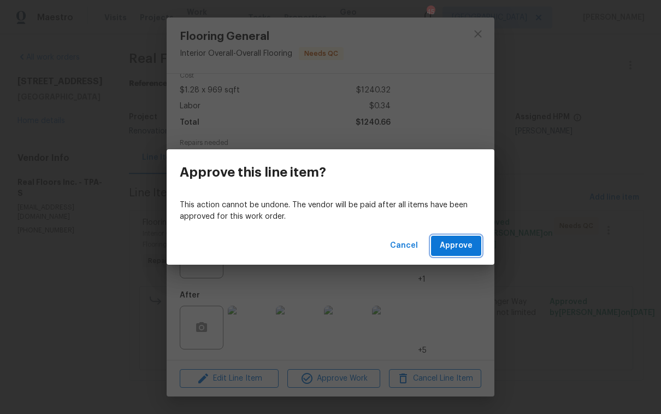
click at [454, 248] on span "Approve" at bounding box center [456, 246] width 33 height 14
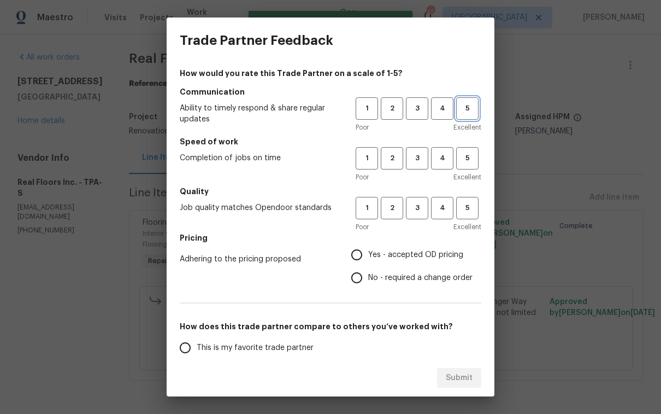
click at [462, 111] on span "5" at bounding box center [468, 108] width 20 height 13
click at [438, 157] on span "4" at bounding box center [442, 158] width 20 height 13
click at [461, 207] on span "5" at bounding box center [468, 208] width 20 height 13
click at [377, 257] on span "Yes - accepted OD pricing" at bounding box center [415, 254] width 95 height 11
click at [368, 257] on input "Yes - accepted OD pricing" at bounding box center [356, 254] width 23 height 23
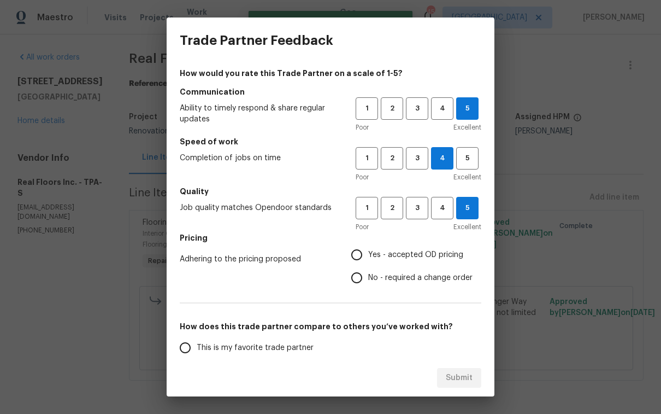
radio input "true"
click at [198, 347] on span "This is my favorite trade partner" at bounding box center [255, 347] width 117 height 11
click at [197, 347] on input "This is my favorite trade partner" at bounding box center [185, 347] width 23 height 23
click at [468, 380] on span "Submit" at bounding box center [459, 378] width 27 height 14
radio input "true"
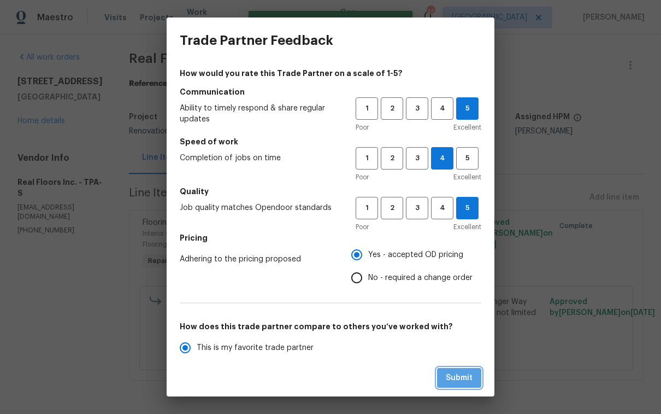
radio input "false"
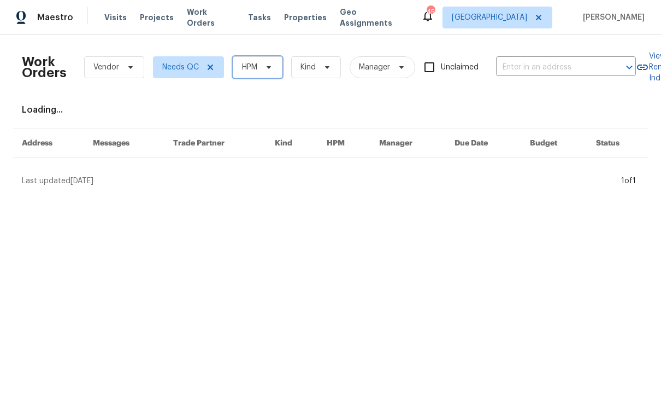
click at [261, 67] on span at bounding box center [267, 67] width 12 height 9
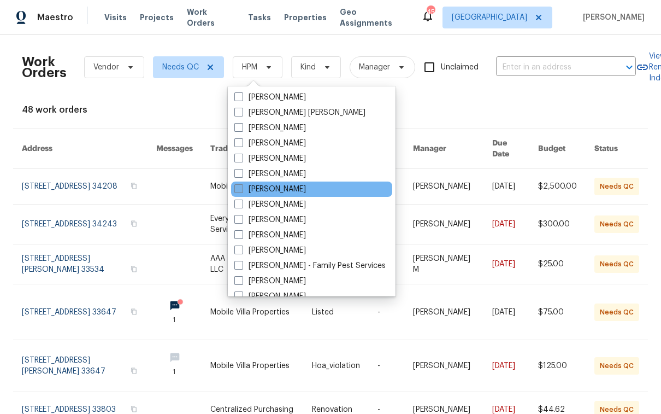
scroll to position [83, 0]
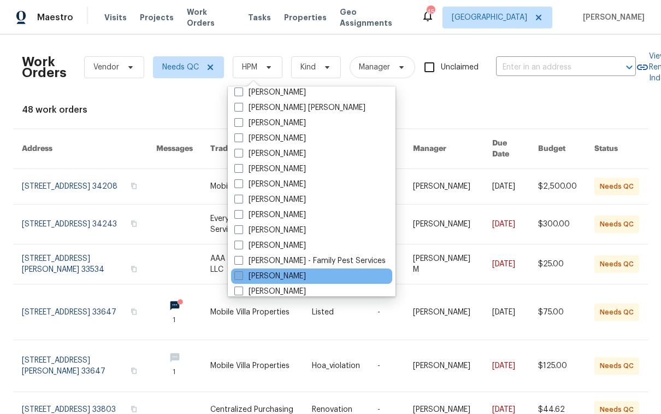
click at [285, 276] on label "[PERSON_NAME]" at bounding box center [270, 276] width 72 height 11
click at [242, 276] on input "[PERSON_NAME]" at bounding box center [237, 274] width 7 height 7
checkbox input "true"
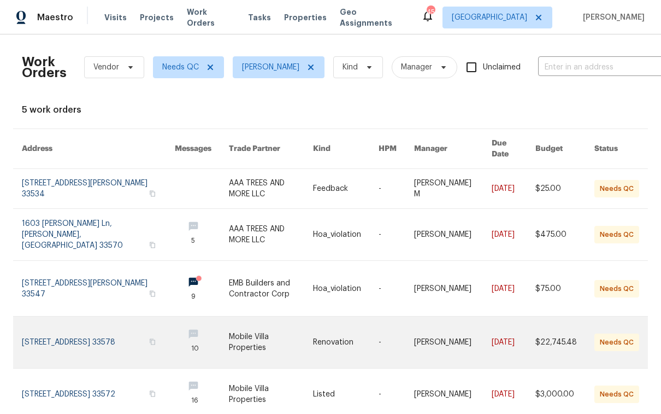
click at [278, 323] on link at bounding box center [271, 341] width 84 height 51
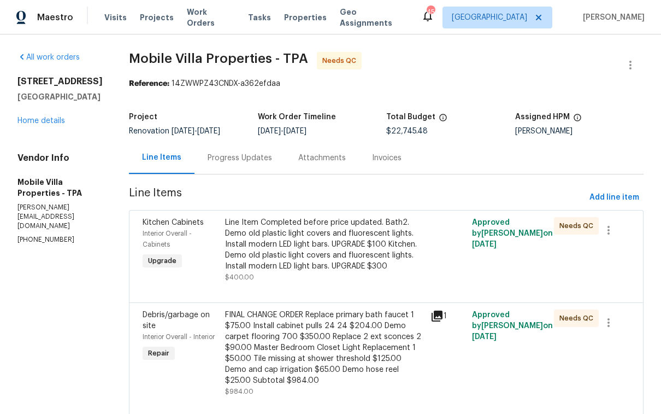
click at [310, 266] on div "Line Item Completed before price updated. Bath2. Demo old plastic light covers …" at bounding box center [325, 244] width 200 height 55
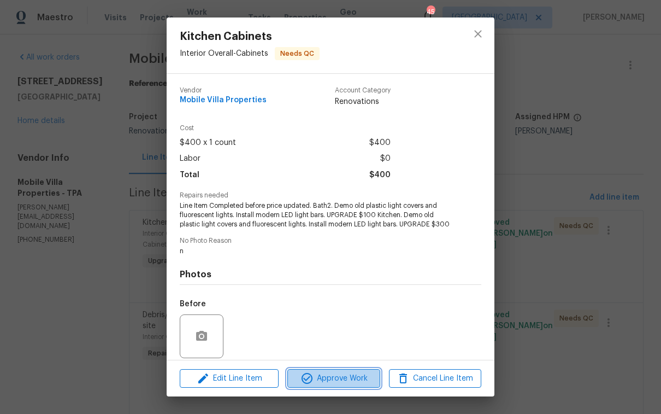
click at [315, 379] on span "Approve Work" at bounding box center [334, 379] width 86 height 14
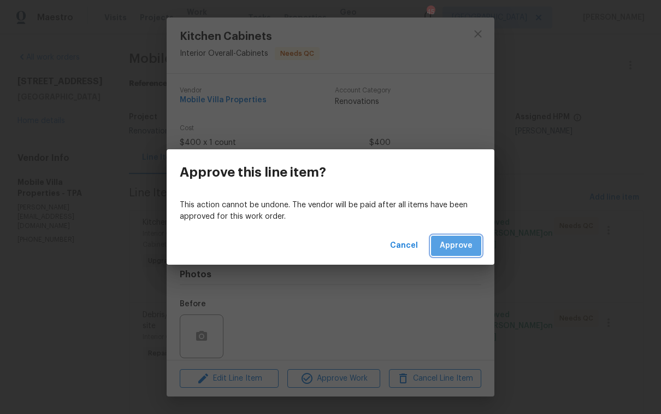
click at [459, 243] on span "Approve" at bounding box center [456, 246] width 33 height 14
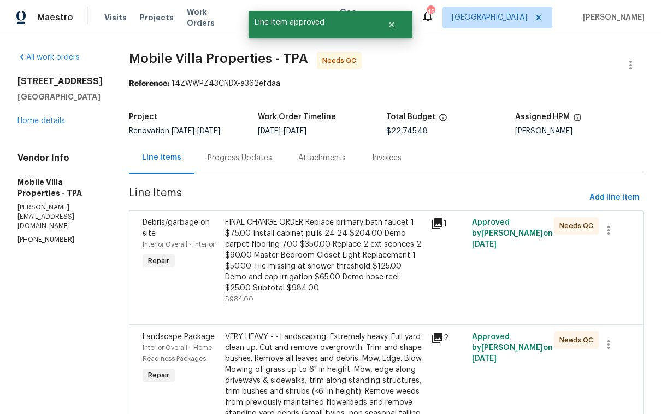
click at [272, 255] on div "FINAL CHANGE ORDER Replace primary bath faucet 1 $75.00 Install cabinet pulls 2…" at bounding box center [325, 255] width 200 height 77
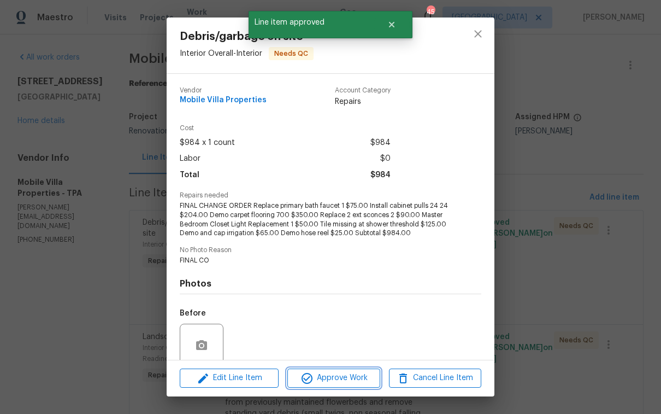
click at [345, 372] on span "Approve Work" at bounding box center [334, 378] width 86 height 14
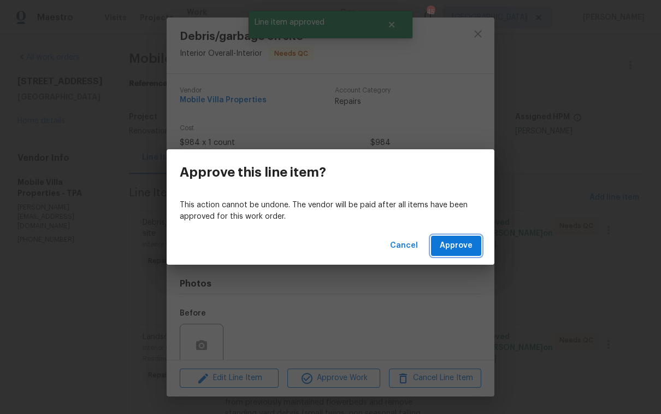
click at [462, 241] on span "Approve" at bounding box center [456, 246] width 33 height 14
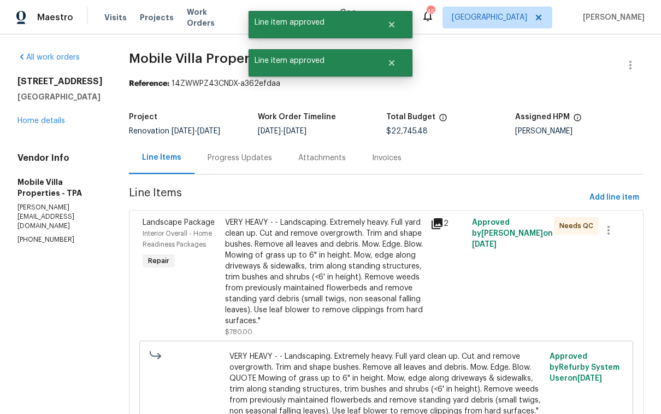
click at [279, 269] on div "VERY HEAVY - - Landscaping. Extremely heavy. Full yard clean up. Cut and remove…" at bounding box center [325, 271] width 200 height 109
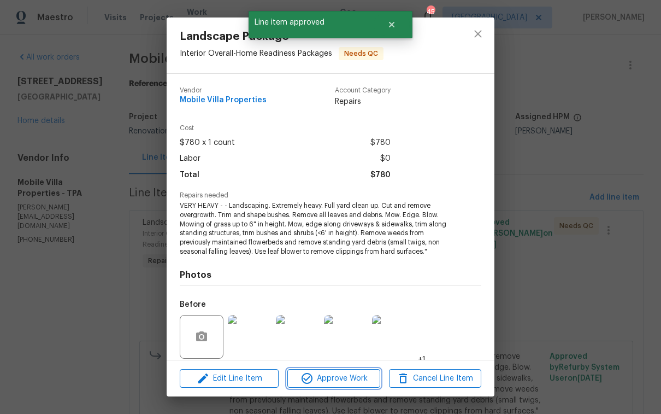
click at [322, 372] on span "Approve Work" at bounding box center [334, 379] width 86 height 14
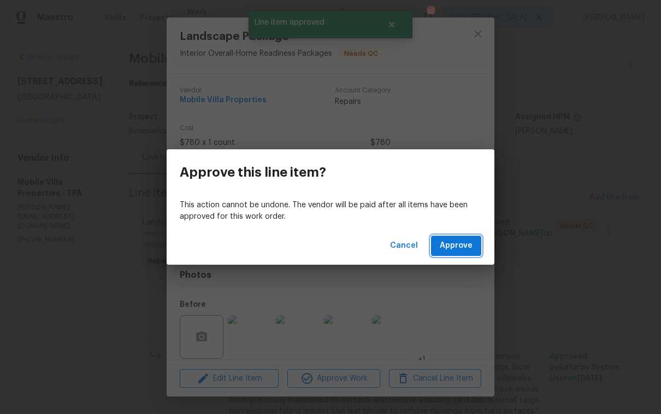
click at [455, 249] on span "Approve" at bounding box center [456, 246] width 33 height 14
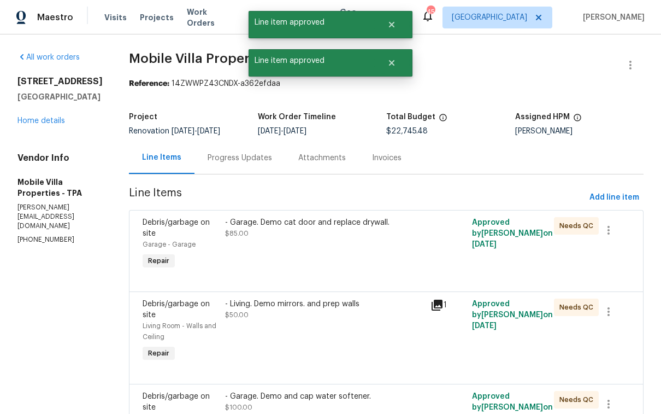
click at [273, 266] on div "- Garage. Demo cat door and replace drywall. $85.00" at bounding box center [325, 244] width 206 height 61
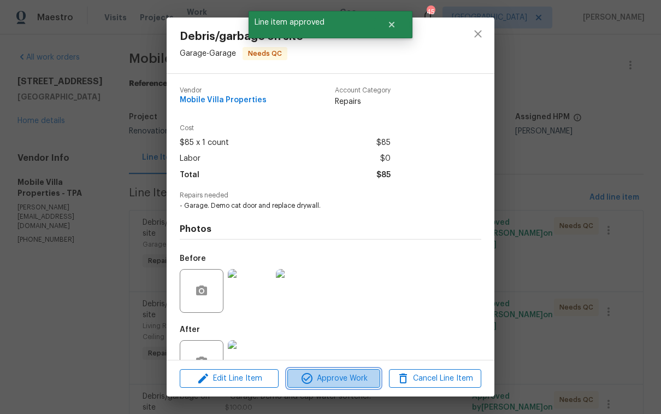
click at [345, 369] on button "Approve Work" at bounding box center [334, 378] width 92 height 19
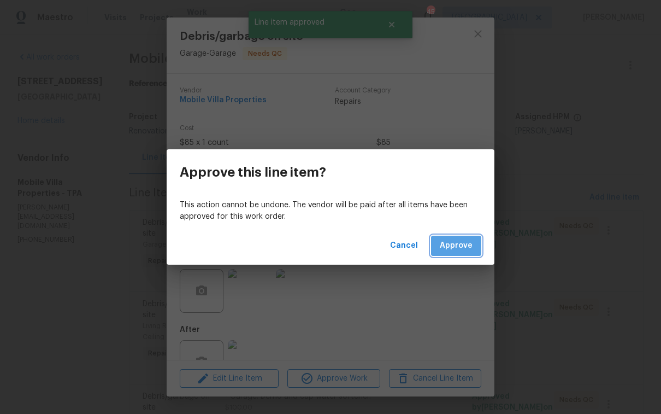
click at [464, 243] on span "Approve" at bounding box center [456, 246] width 33 height 14
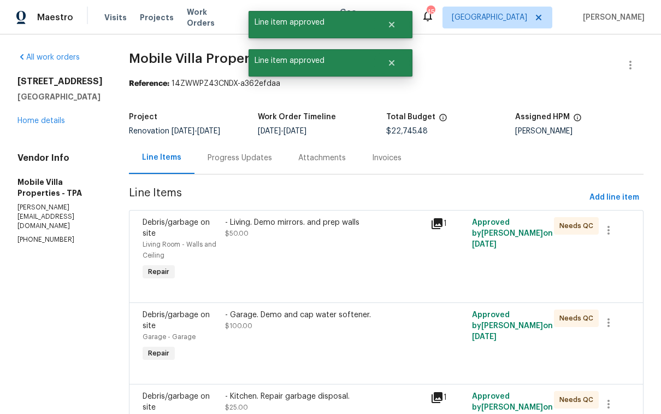
click at [309, 258] on div "- Living. Demo mirrors. and prep walls $50.00" at bounding box center [325, 250] width 206 height 72
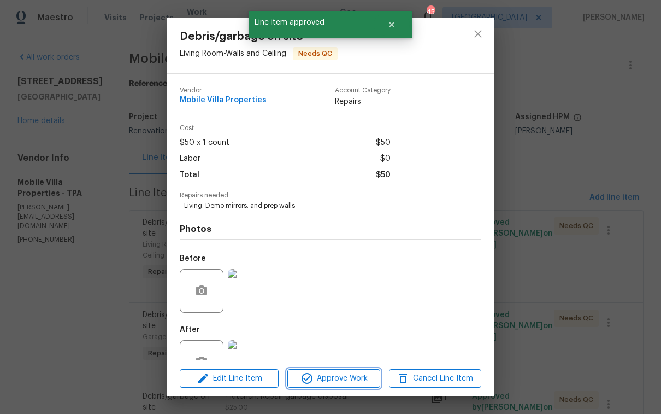
click at [356, 379] on span "Approve Work" at bounding box center [334, 379] width 86 height 14
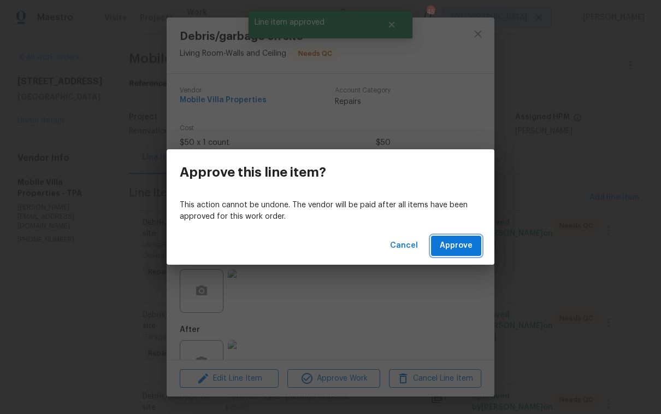
click at [451, 246] on span "Approve" at bounding box center [456, 246] width 33 height 14
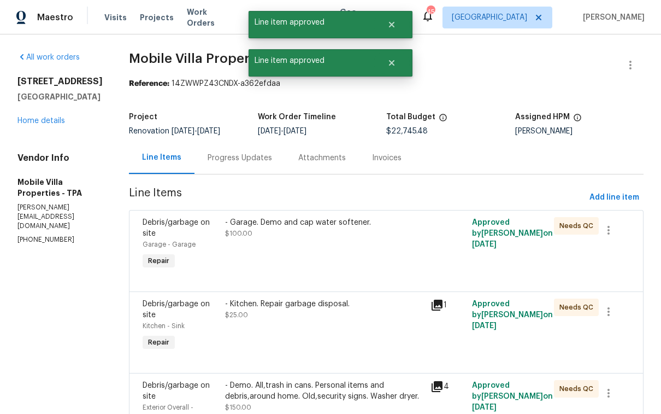
click at [276, 269] on div "- Garage. Demo and cap water softener. $100.00" at bounding box center [325, 244] width 206 height 61
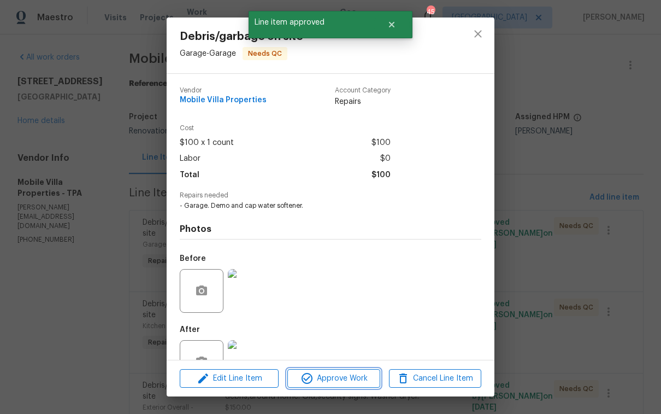
click at [333, 370] on button "Approve Work" at bounding box center [334, 378] width 92 height 19
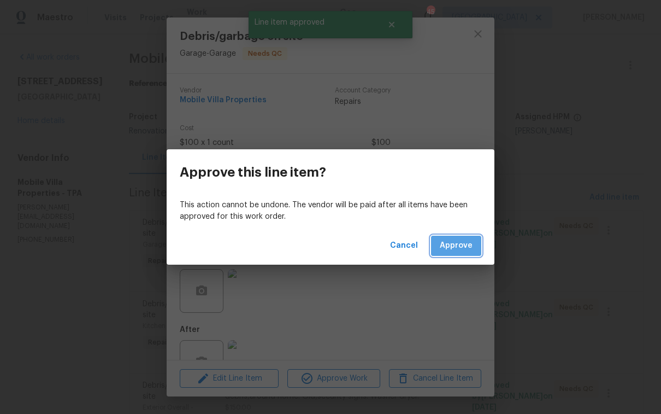
click at [458, 242] on span "Approve" at bounding box center [456, 246] width 33 height 14
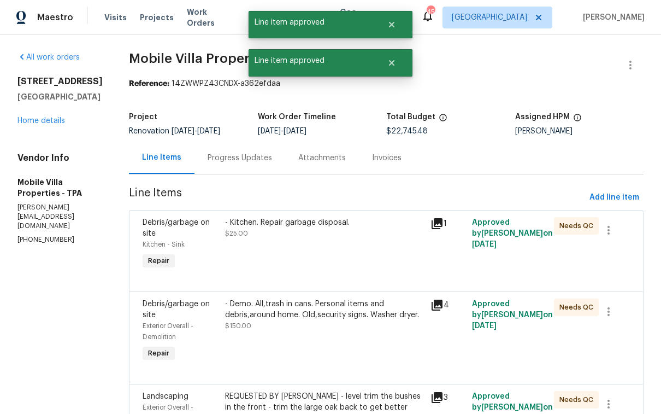
click at [259, 272] on div at bounding box center [387, 278] width 488 height 13
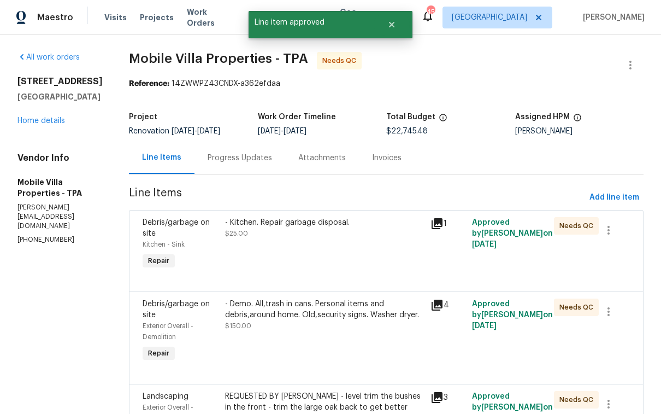
click at [297, 248] on div "- Kitchen. Repair garbage disposal. $25.00" at bounding box center [325, 244] width 206 height 61
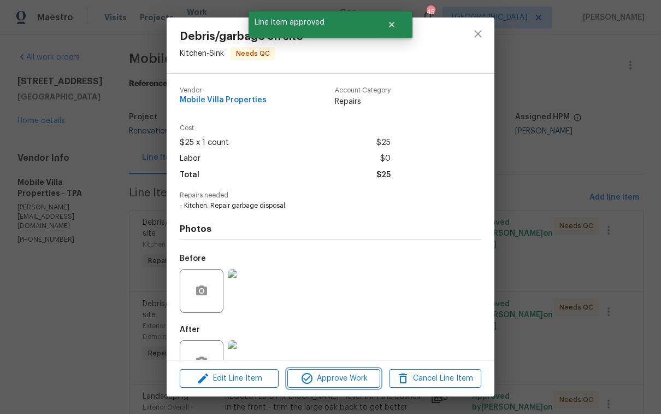
click at [319, 375] on span "Approve Work" at bounding box center [334, 379] width 86 height 14
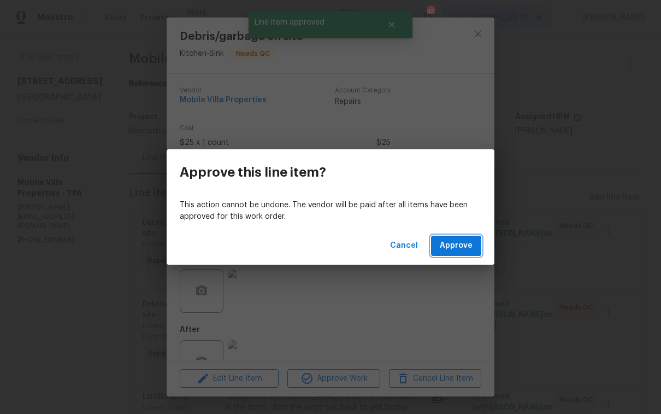
click at [467, 239] on span "Approve" at bounding box center [456, 246] width 33 height 14
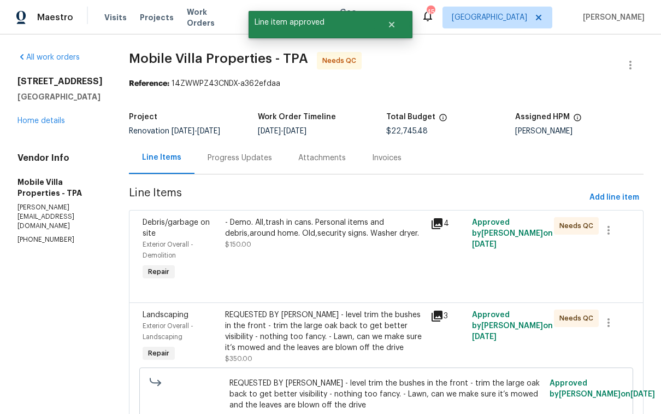
click at [280, 253] on div "- Demo. All,trash in cans. Personal items and debris,around home. Old,security …" at bounding box center [325, 250] width 206 height 72
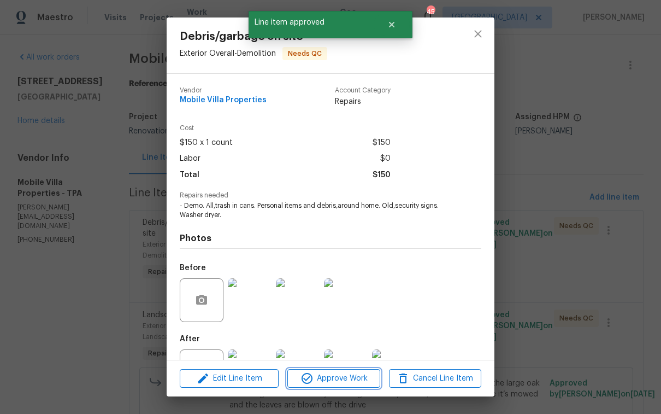
click at [357, 372] on span "Approve Work" at bounding box center [334, 379] width 86 height 14
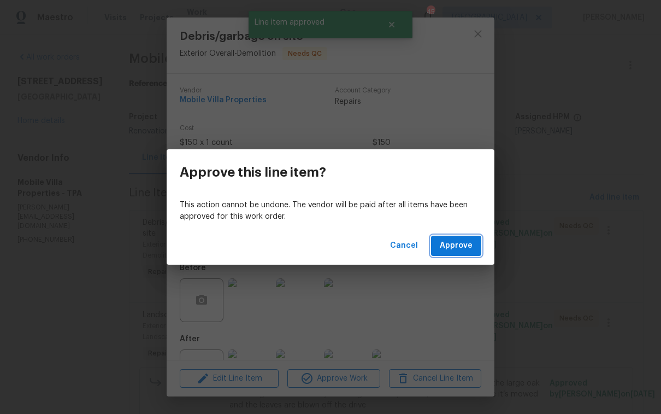
click at [446, 251] on span "Approve" at bounding box center [456, 246] width 33 height 14
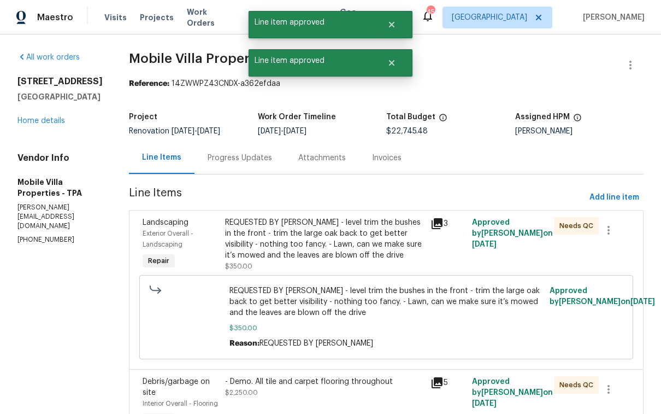
click at [250, 259] on div "REQUESTED BY AMES - level trim the bushes in the front - trim the large oak bac…" at bounding box center [325, 239] width 200 height 44
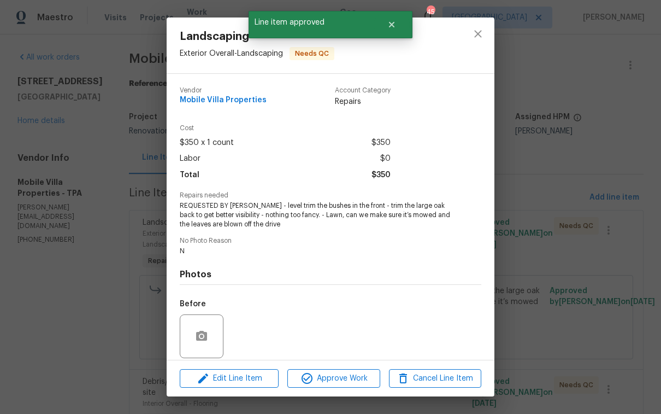
click at [310, 367] on div "Edit Line Item Approve Work Cancel Line Item" at bounding box center [331, 378] width 328 height 37
click at [314, 370] on button "Approve Work" at bounding box center [334, 378] width 92 height 19
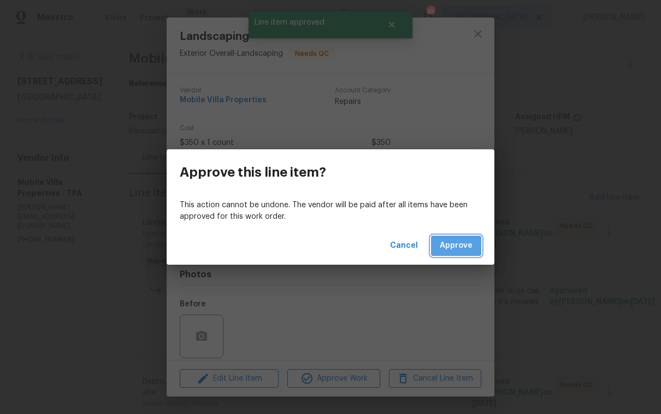
click at [465, 251] on span "Approve" at bounding box center [456, 246] width 33 height 14
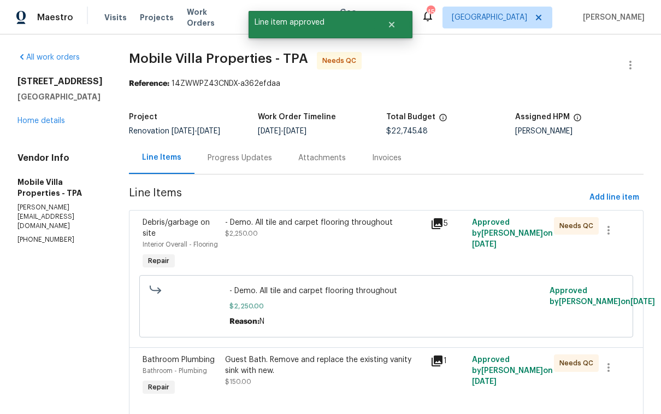
click at [278, 254] on div "- Demo. All tile and carpet flooring throughout $2,250.00" at bounding box center [325, 244] width 206 height 61
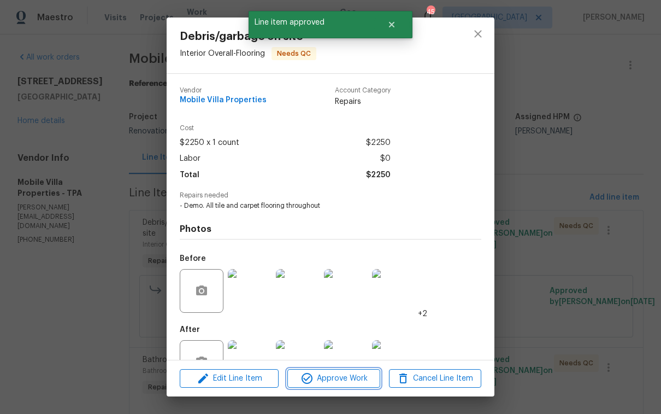
click at [336, 376] on span "Approve Work" at bounding box center [334, 379] width 86 height 14
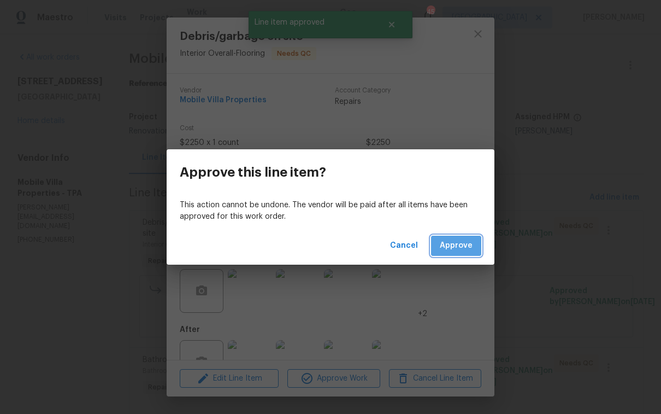
click at [459, 243] on span "Approve" at bounding box center [456, 246] width 33 height 14
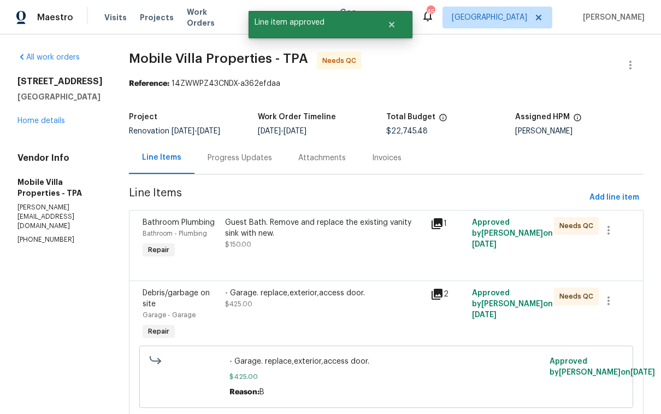
click at [303, 241] on div "Guest Bath. Remove and replace the existing vanity sink with new. $150.00" at bounding box center [325, 233] width 200 height 33
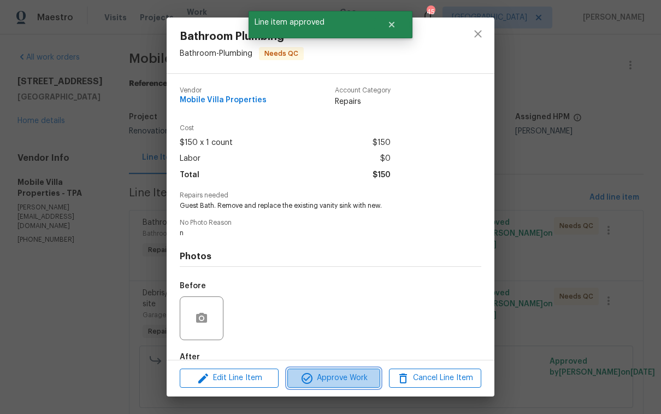
click at [326, 374] on span "Approve Work" at bounding box center [334, 378] width 86 height 14
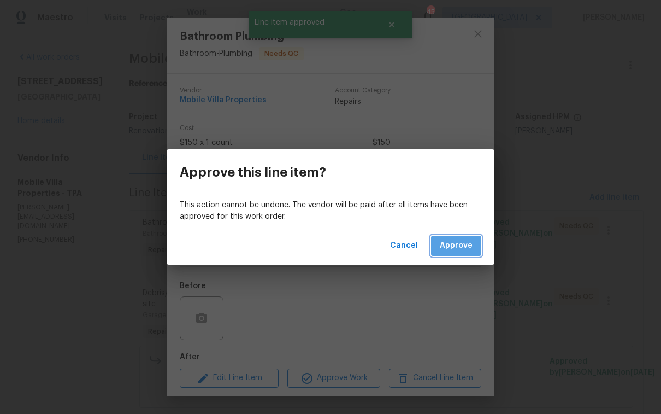
click at [456, 243] on span "Approve" at bounding box center [456, 246] width 33 height 14
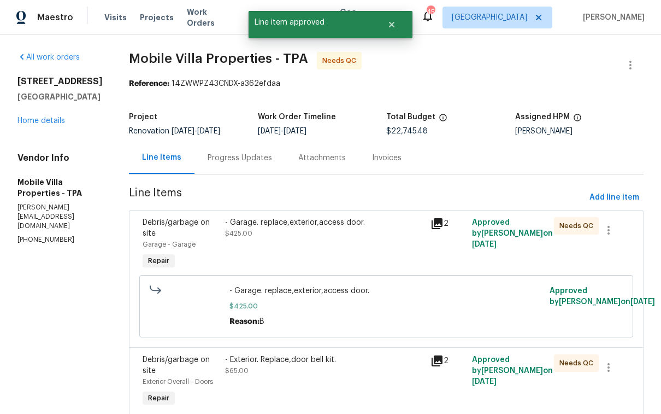
click at [280, 245] on div "- Garage. replace,exterior,access door. $425.00" at bounding box center [325, 244] width 206 height 61
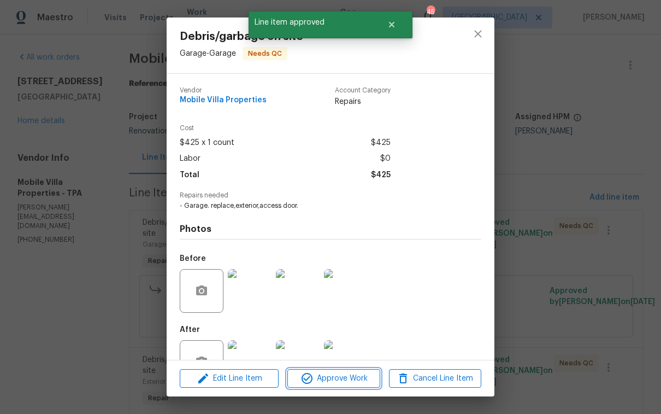
click at [336, 372] on span "Approve Work" at bounding box center [334, 379] width 86 height 14
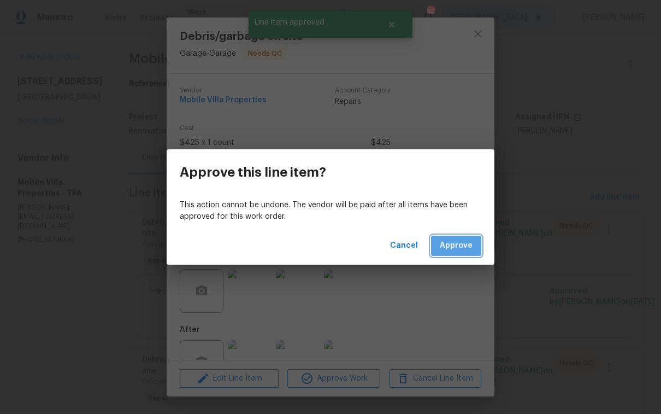
click at [460, 248] on span "Approve" at bounding box center [456, 246] width 33 height 14
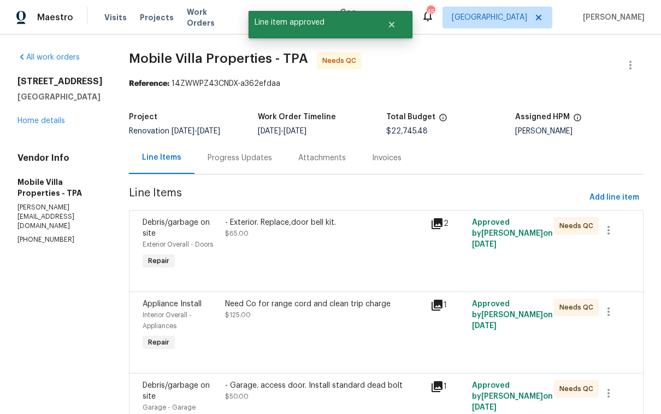
click at [257, 229] on div "- Exterior. Replace,door bell kit. $65.00" at bounding box center [325, 228] width 200 height 22
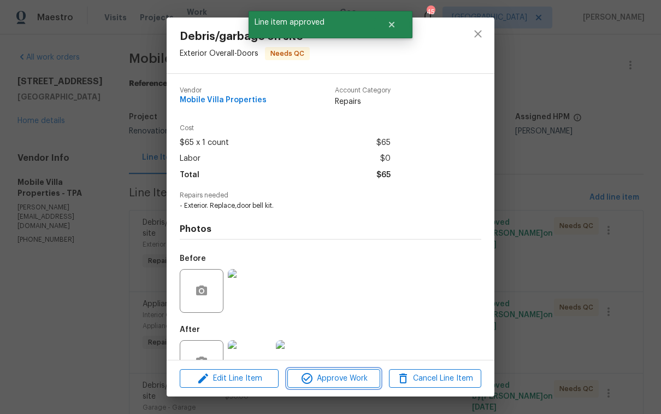
click at [338, 380] on span "Approve Work" at bounding box center [334, 379] width 86 height 14
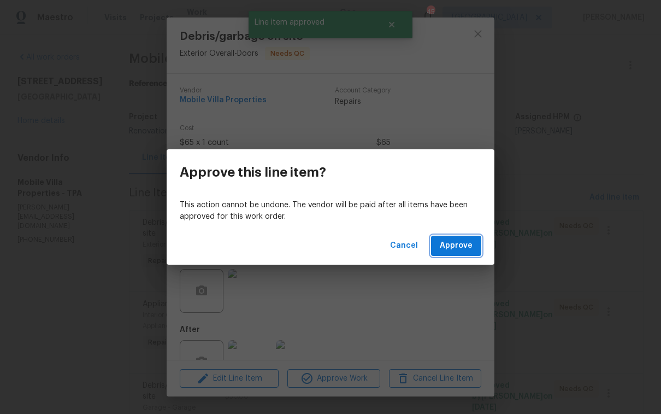
click at [451, 248] on span "Approve" at bounding box center [456, 246] width 33 height 14
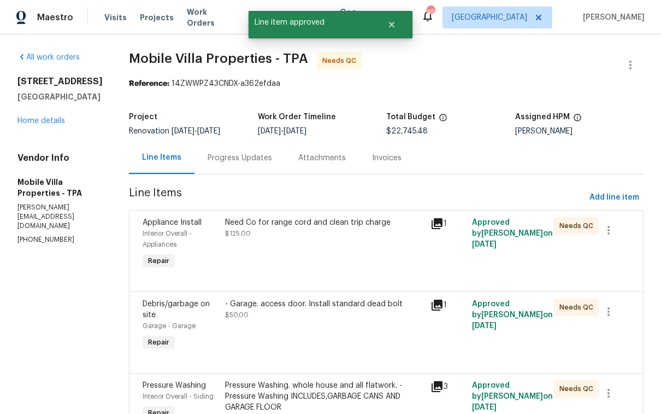
click at [270, 253] on div "Need Co for range cord and clean trip charge $125.00" at bounding box center [325, 244] width 206 height 61
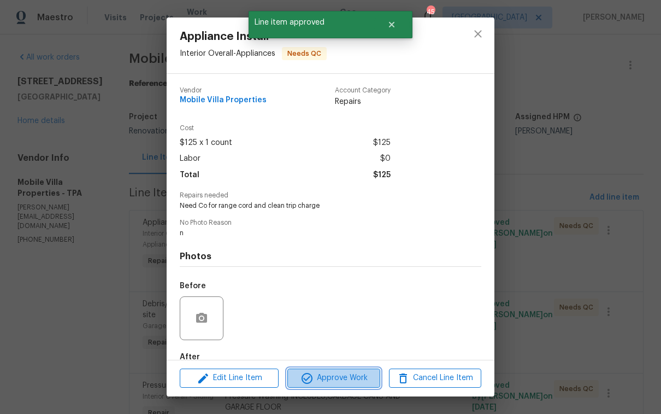
click at [338, 374] on span "Approve Work" at bounding box center [334, 378] width 86 height 14
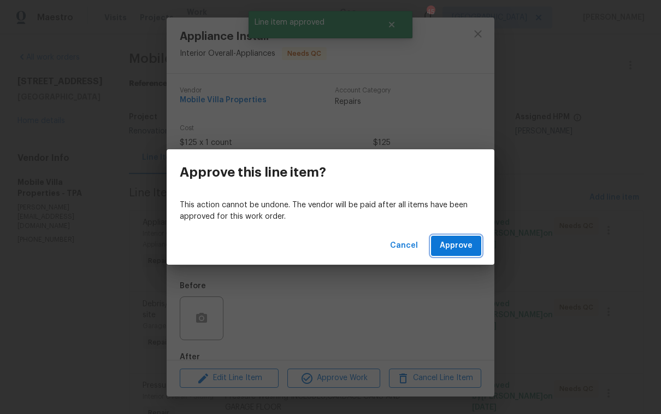
click at [445, 247] on span "Approve" at bounding box center [456, 246] width 33 height 14
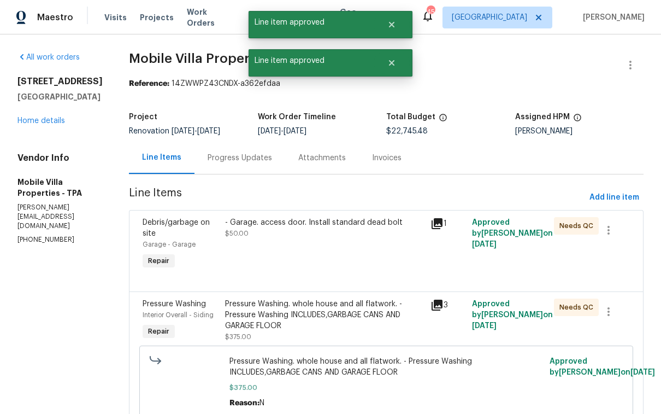
click at [267, 253] on div "- Garage. access door. Install standard dead bolt $50.00" at bounding box center [325, 244] width 206 height 61
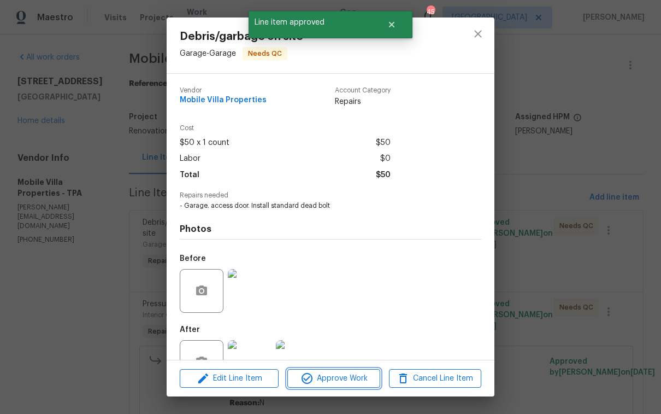
click at [344, 376] on span "Approve Work" at bounding box center [334, 379] width 86 height 14
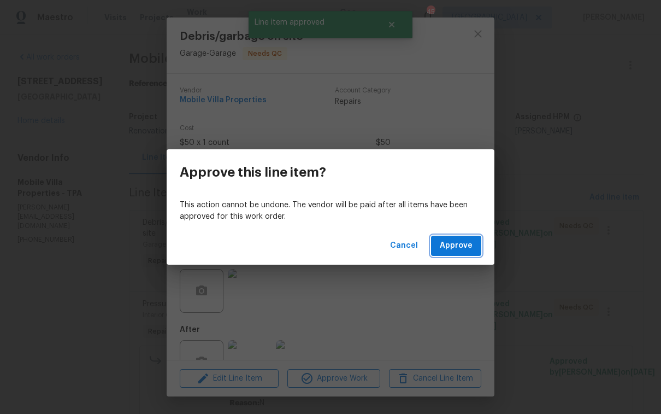
click at [467, 251] on span "Approve" at bounding box center [456, 246] width 33 height 14
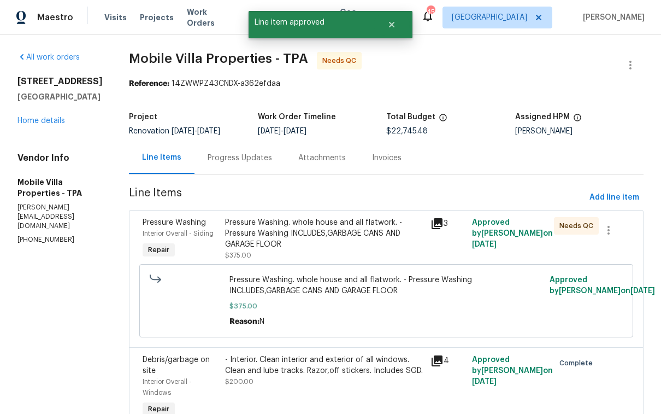
click at [303, 241] on div "Pressure Washing. whole house and all flatwork. - Pressure Washing INCLUDES,GAR…" at bounding box center [325, 239] width 200 height 44
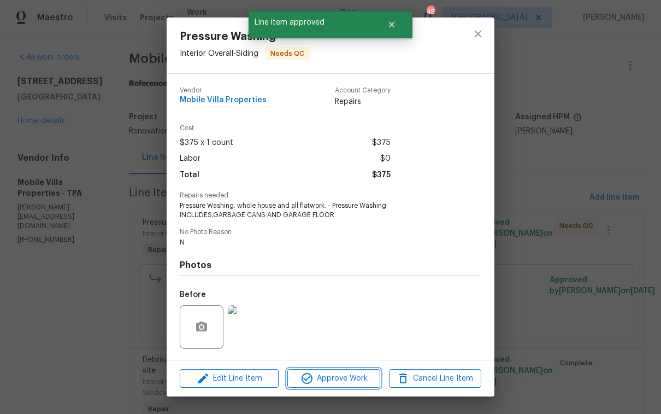
click at [343, 378] on span "Approve Work" at bounding box center [334, 379] width 86 height 14
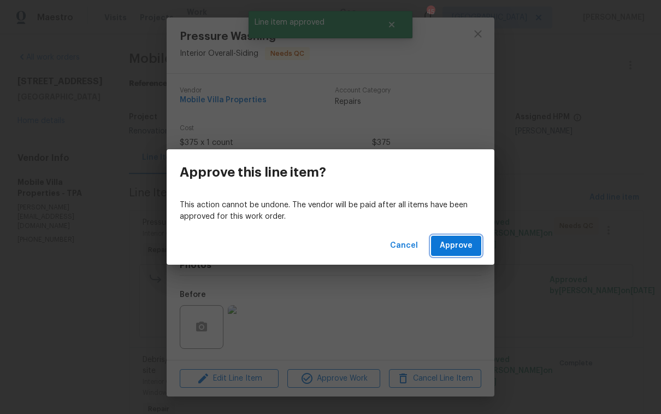
click at [463, 246] on span "Approve" at bounding box center [456, 246] width 33 height 14
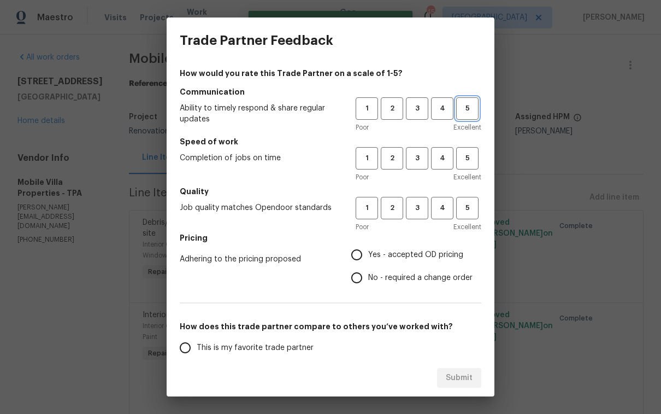
click at [461, 111] on span "5" at bounding box center [468, 108] width 20 height 13
click at [441, 160] on span "4" at bounding box center [442, 158] width 20 height 13
click at [463, 213] on span "5" at bounding box center [468, 208] width 20 height 13
click at [356, 256] on input "Yes - accepted OD pricing" at bounding box center [356, 254] width 23 height 23
radio input "true"
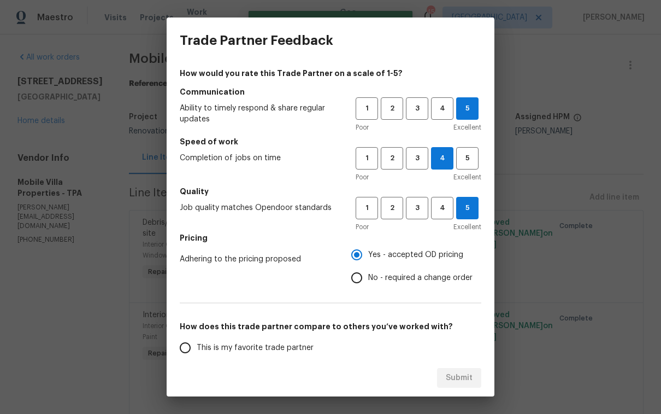
click at [245, 351] on span "This is my favorite trade partner" at bounding box center [255, 347] width 117 height 11
click at [197, 351] on input "This is my favorite trade partner" at bounding box center [185, 347] width 23 height 23
click at [453, 374] on span "Submit" at bounding box center [459, 378] width 27 height 14
radio input "true"
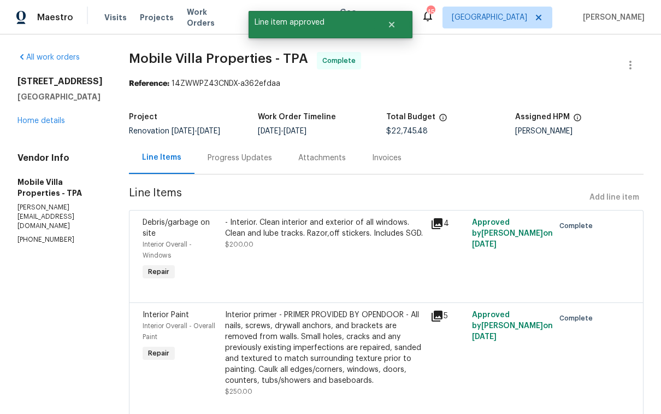
radio input "false"
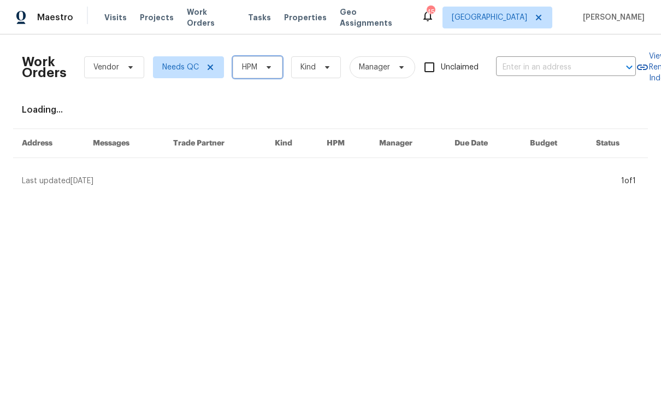
click at [242, 67] on span "HPM" at bounding box center [249, 67] width 15 height 11
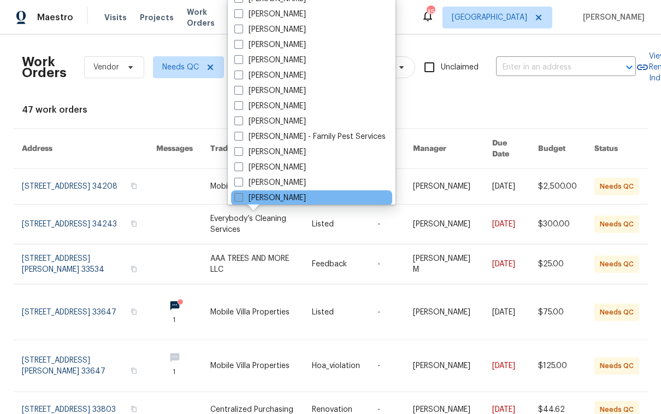
scroll to position [166, 0]
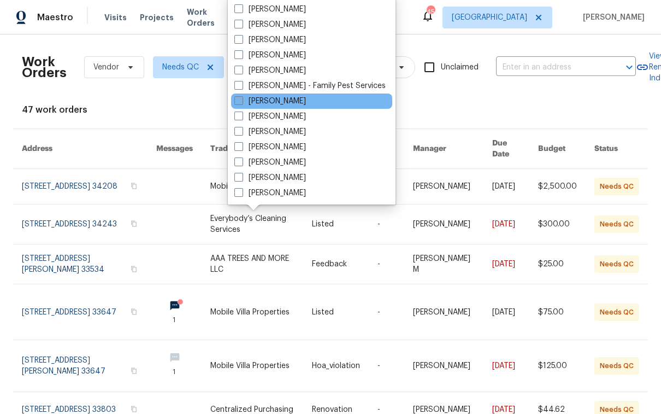
click at [267, 96] on label "[PERSON_NAME]" at bounding box center [270, 101] width 72 height 11
click at [242, 96] on input "[PERSON_NAME]" at bounding box center [237, 99] width 7 height 7
checkbox input "true"
